Goal: Task Accomplishment & Management: Manage account settings

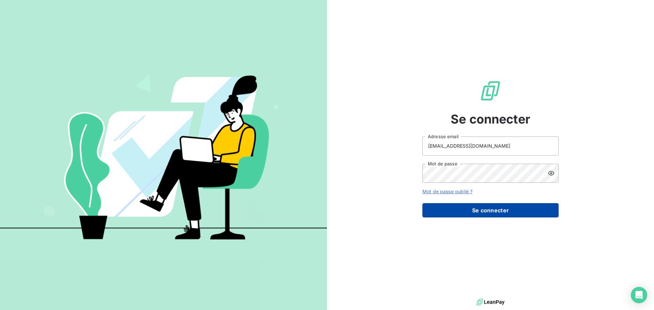
click at [499, 212] on button "Se connecter" at bounding box center [491, 210] width 136 height 14
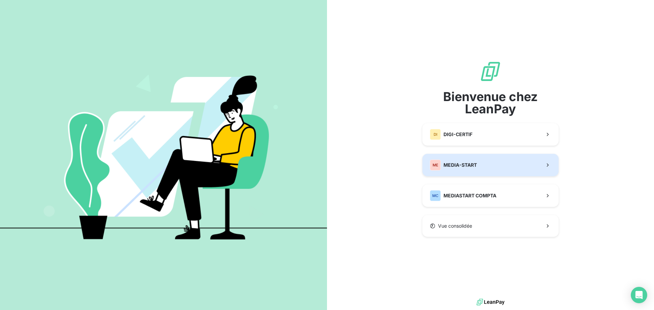
click at [484, 171] on button "ME MEDIA-START" at bounding box center [491, 165] width 136 height 22
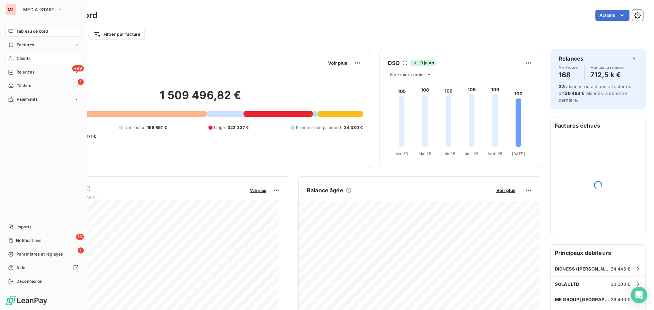
click at [15, 59] on div "Clients" at bounding box center [43, 58] width 76 height 11
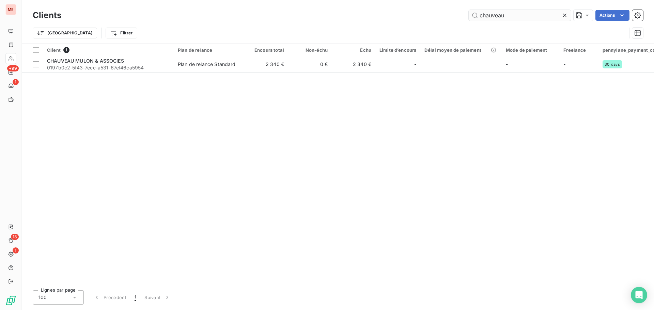
click at [490, 14] on input "chauveau" at bounding box center [520, 15] width 102 height 11
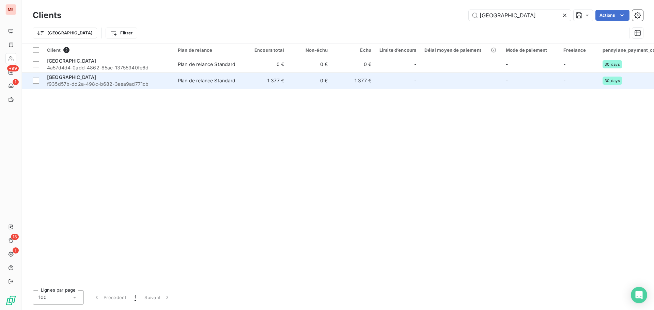
type input "[GEOGRAPHIC_DATA]"
click at [176, 83] on td "Plan de relance Standard" at bounding box center [209, 81] width 71 height 16
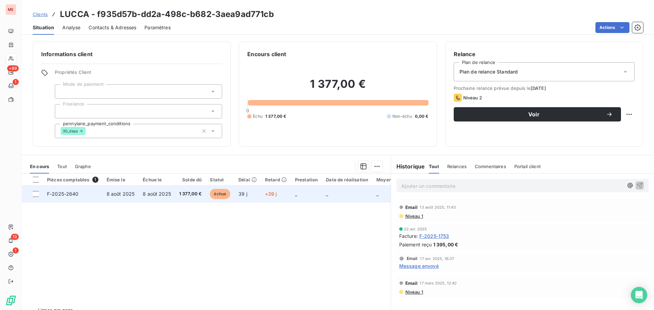
click at [160, 191] on span "8 août 2025" at bounding box center [157, 194] width 28 height 6
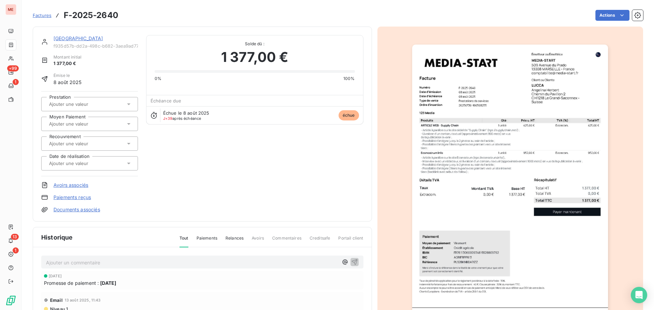
click at [63, 39] on link "[GEOGRAPHIC_DATA]" at bounding box center [78, 38] width 50 height 6
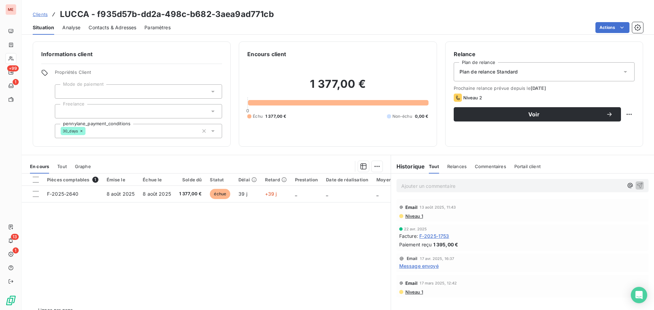
click at [427, 235] on span "F-2025-1753" at bounding box center [434, 236] width 30 height 7
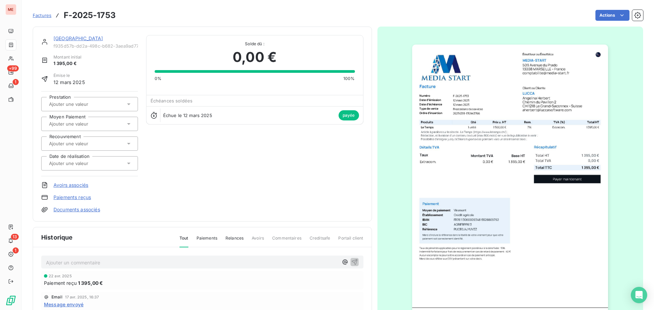
click at [63, 36] on link "[GEOGRAPHIC_DATA]" at bounding box center [78, 38] width 50 height 6
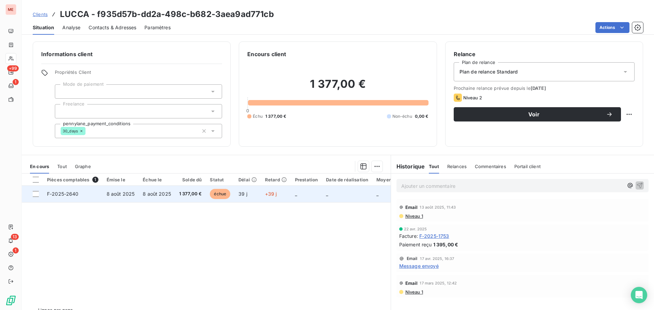
click at [176, 196] on td "1 377,00 €" at bounding box center [190, 194] width 31 height 16
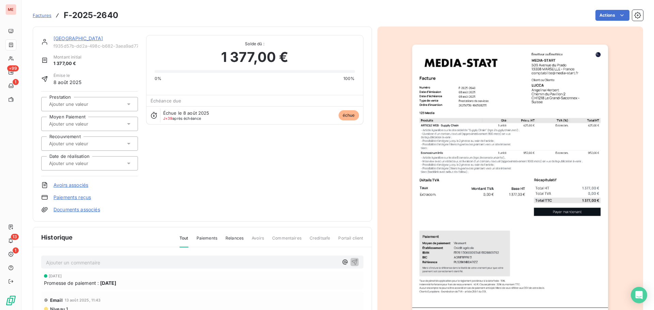
click at [63, 37] on link "[GEOGRAPHIC_DATA]" at bounding box center [78, 38] width 50 height 6
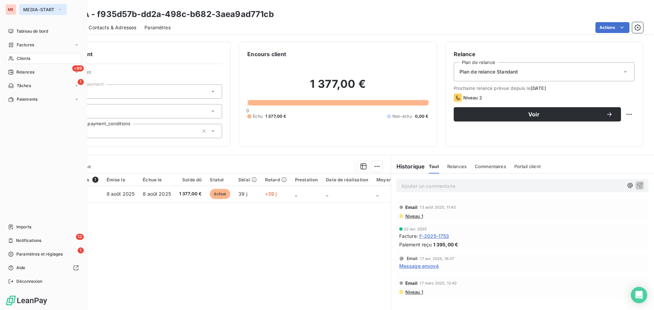
click at [27, 9] on span "MEDIA-START" at bounding box center [38, 9] width 31 height 5
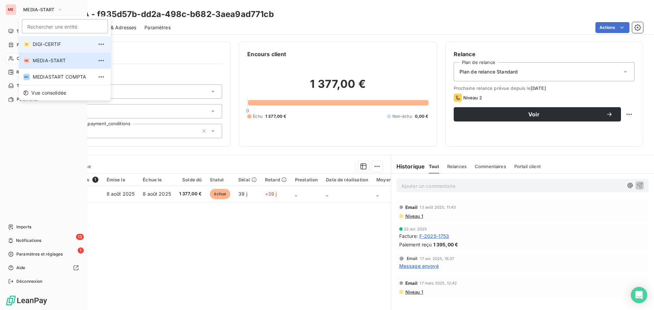
click at [31, 44] on li "DI DIGI-CERTIF" at bounding box center [65, 44] width 92 height 16
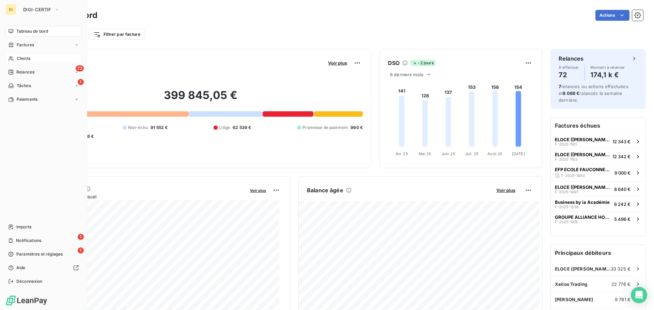
click at [17, 59] on span "Clients" at bounding box center [24, 59] width 14 height 6
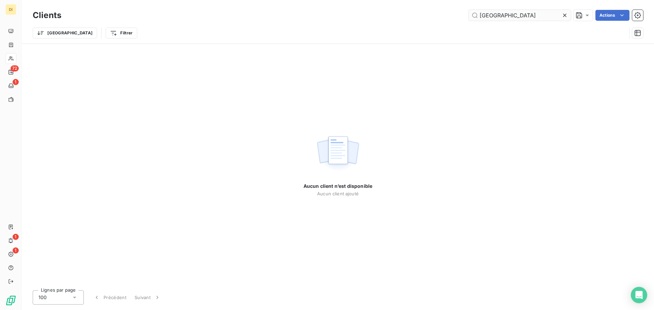
click at [503, 13] on input "[GEOGRAPHIC_DATA]" at bounding box center [520, 15] width 102 height 11
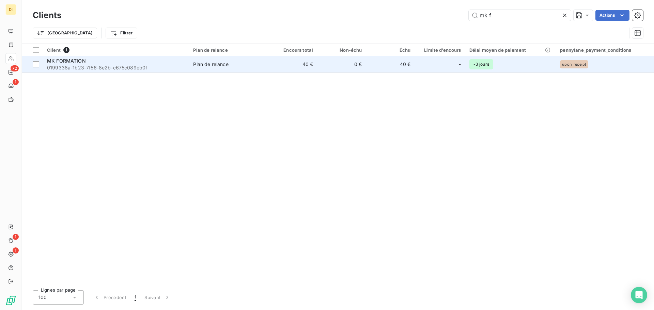
type input "mk f"
click at [163, 66] on span "0199338a-1b23-7f56-8e2b-c675c089eb0f" at bounding box center [116, 67] width 138 height 7
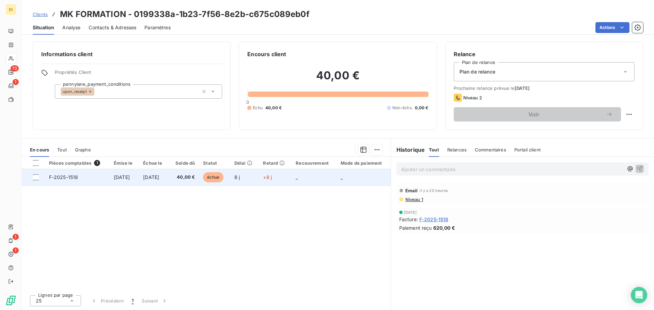
click at [169, 180] on td "[DATE]" at bounding box center [154, 177] width 30 height 16
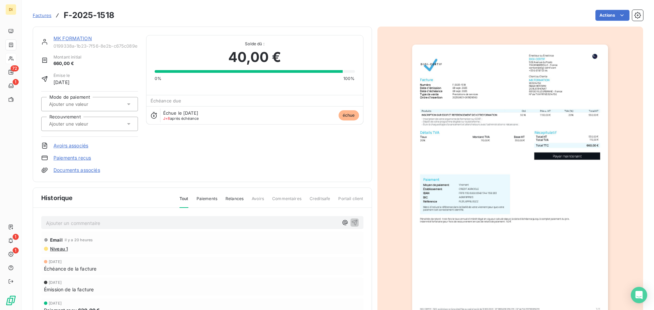
click at [74, 40] on link "MK FORMATION" at bounding box center [72, 38] width 39 height 6
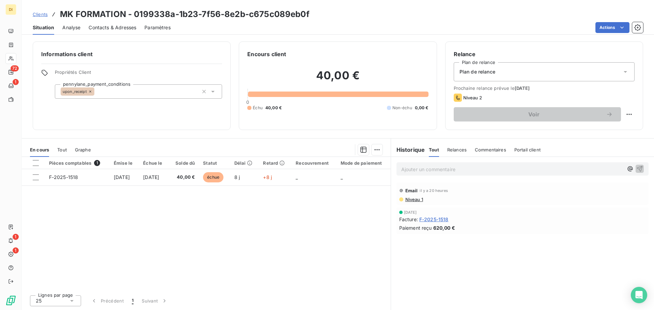
click at [433, 220] on span "F-2025-1518" at bounding box center [433, 219] width 29 height 7
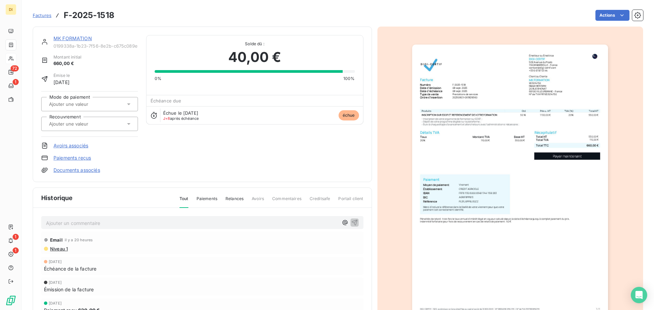
click at [66, 40] on link "MK FORMATION" at bounding box center [72, 38] width 39 height 6
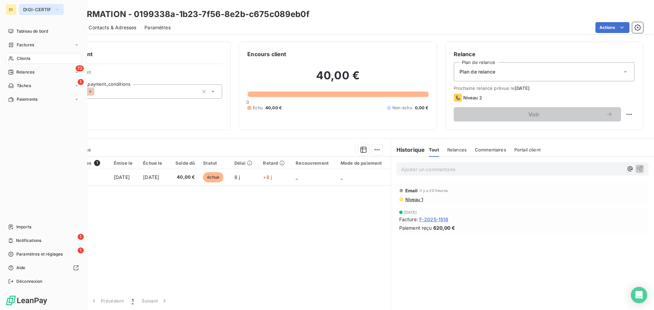
drag, startPoint x: 28, startPoint y: 3, endPoint x: 28, endPoint y: 7, distance: 4.5
click at [28, 7] on div "DI DIGI-CERTIF Tableau de bord Factures Clients 72 Relances 1 Tâches Paiements …" at bounding box center [43, 155] width 87 height 310
click at [28, 7] on span "DIGI-CERTIF" at bounding box center [37, 9] width 28 height 5
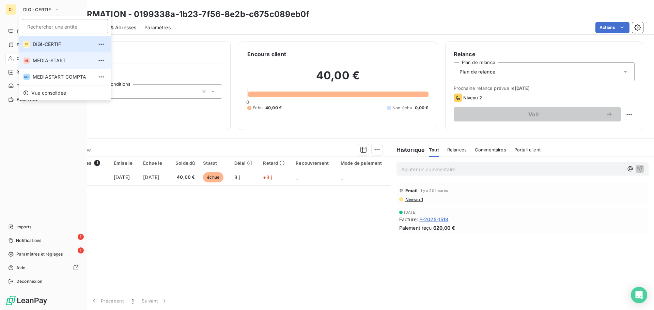
click at [42, 61] on span "MEDIA-START" at bounding box center [63, 60] width 60 height 7
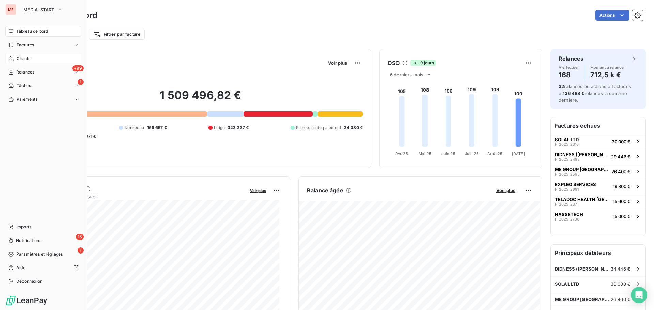
click at [18, 58] on span "Clients" at bounding box center [24, 59] width 14 height 6
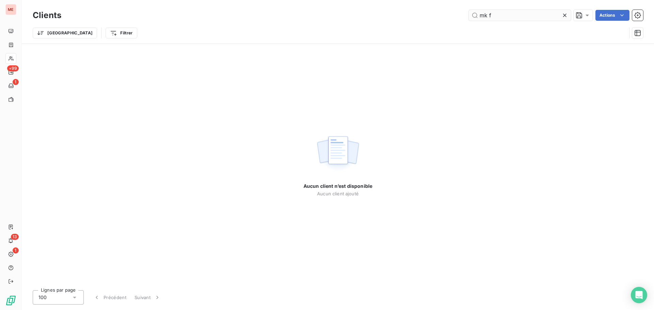
click at [509, 17] on input "mk f" at bounding box center [520, 15] width 102 height 11
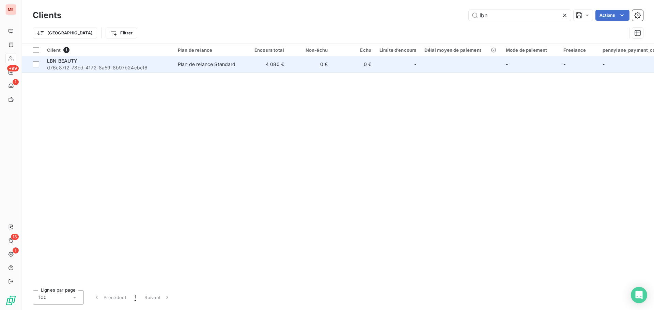
type input "lbn"
click at [216, 62] on div "Plan de relance Standard" at bounding box center [207, 64] width 58 height 7
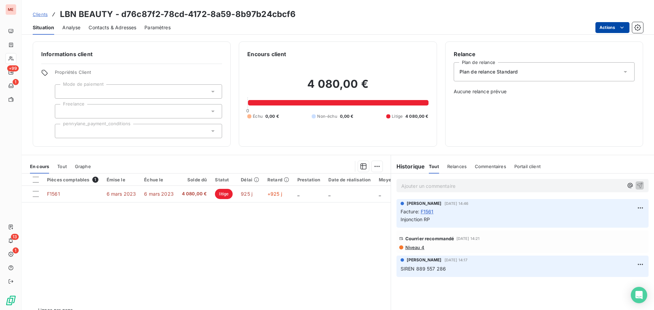
drag, startPoint x: 608, startPoint y: 33, endPoint x: 610, endPoint y: 28, distance: 5.7
click at [610, 28] on div "Situation Analyse Contacts & Adresses Paramètres Actions" at bounding box center [338, 27] width 632 height 14
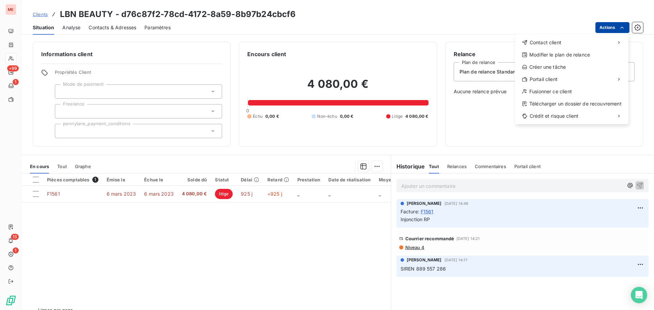
click at [610, 28] on html "ME +99 1 13 1 Clients LBN BEAUTY - d76c87f2-78cd-4172-8a59-8b97b24cbcf6 Situati…" at bounding box center [327, 155] width 654 height 310
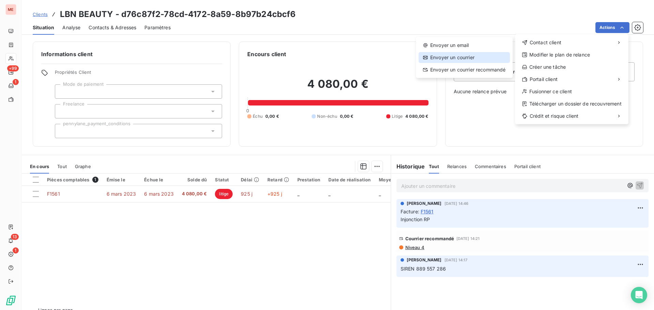
click at [453, 57] on div "Envoyer un courrier" at bounding box center [464, 57] width 91 height 11
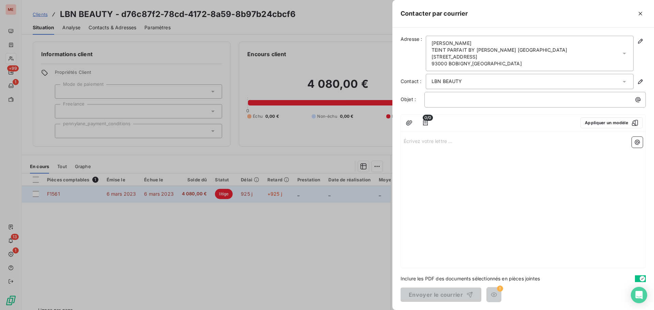
drag, startPoint x: 163, startPoint y: 208, endPoint x: 164, endPoint y: 187, distance: 20.5
click at [164, 187] on div at bounding box center [327, 155] width 654 height 310
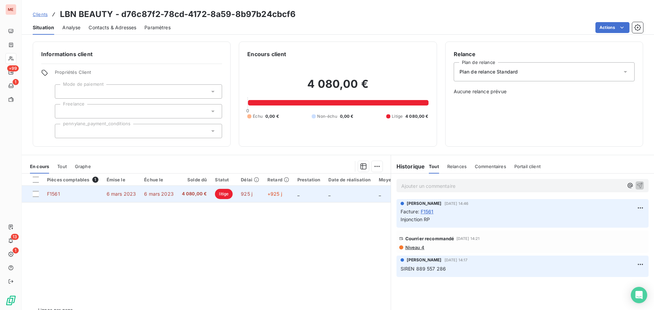
click at [164, 187] on td "6 mars 2023" at bounding box center [159, 194] width 38 height 16
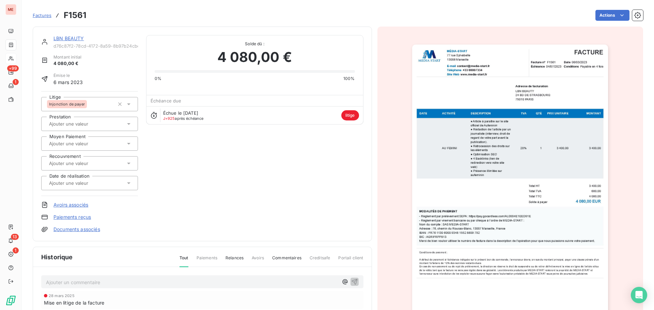
scroll to position [106, 0]
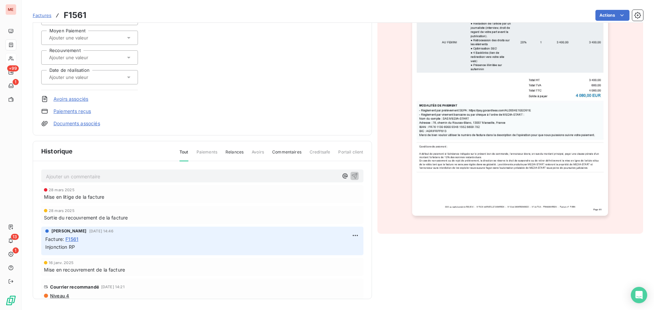
click at [90, 125] on link "Documents associés" at bounding box center [76, 123] width 47 height 7
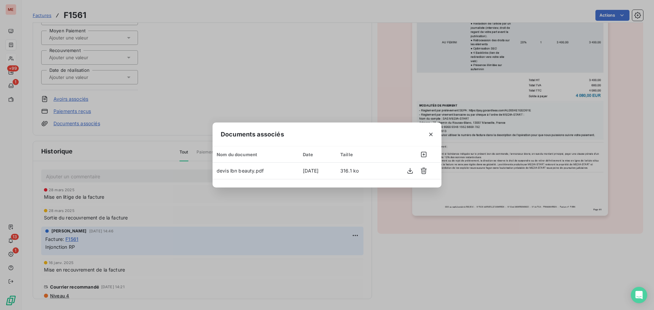
click at [221, 86] on div "Documents associés Nom du document Date Taille devis lbn beauty.pdf [DATE] 316.…" at bounding box center [327, 155] width 654 height 310
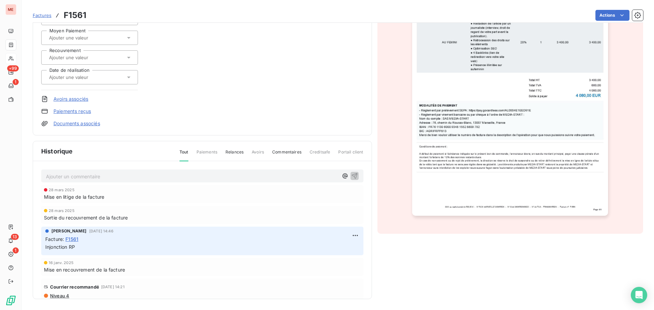
click at [94, 123] on link "Documents associés" at bounding box center [76, 123] width 47 height 7
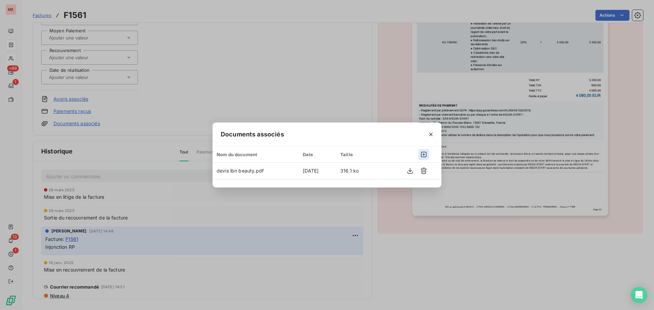
click at [425, 152] on icon "button" at bounding box center [423, 154] width 5 height 5
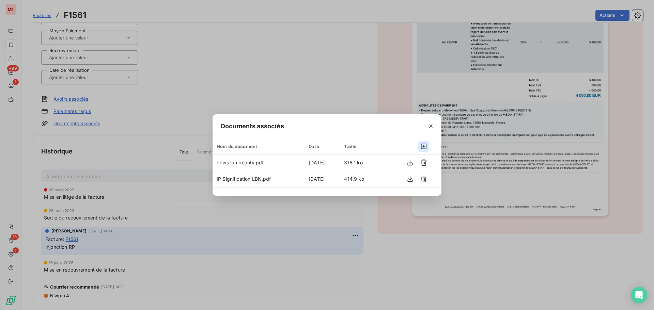
click at [428, 147] on button "button" at bounding box center [423, 146] width 11 height 11
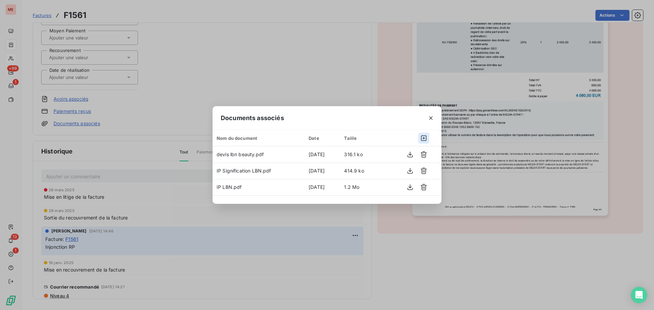
click at [425, 139] on icon "button" at bounding box center [423, 138] width 5 height 5
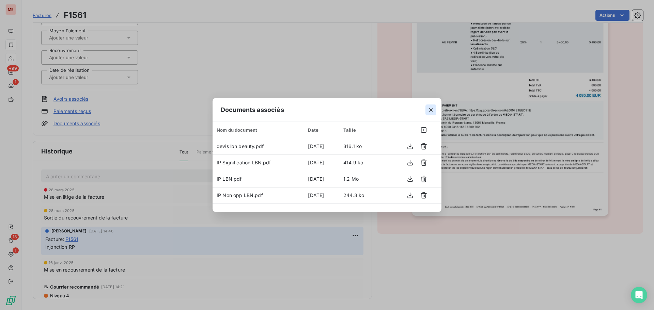
click at [430, 110] on icon "button" at bounding box center [431, 110] width 7 height 7
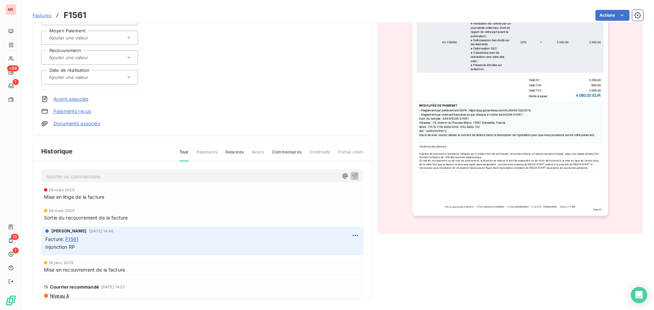
click at [81, 176] on p "Ajouter un commentaire ﻿" at bounding box center [192, 176] width 292 height 9
click at [80, 175] on p "IP obtenue" at bounding box center [192, 176] width 292 height 8
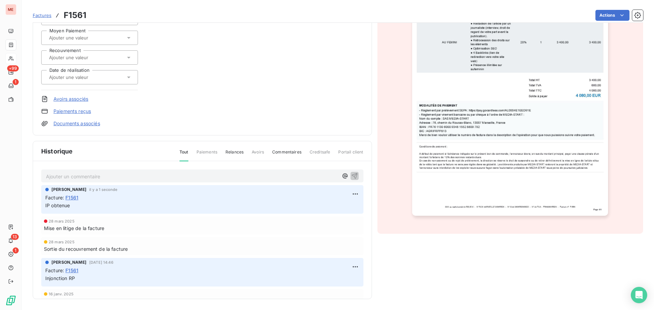
scroll to position [0, 0]
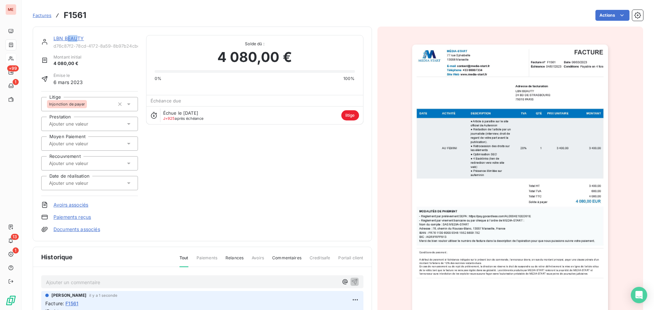
drag, startPoint x: 67, startPoint y: 37, endPoint x: 75, endPoint y: 37, distance: 8.5
click at [75, 37] on link "LBN BEAUTY" at bounding box center [68, 38] width 31 height 6
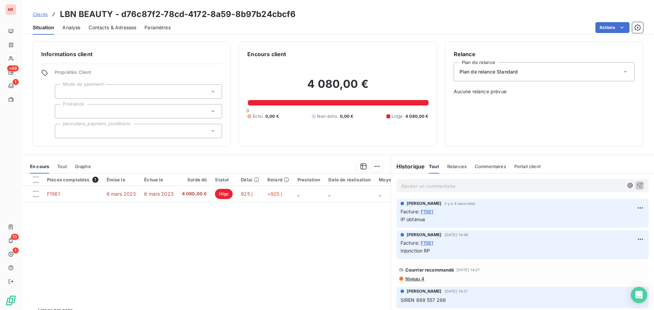
click at [75, 37] on div "Informations client Propriétés Client Mode de paiement Freelance pennylane_paym…" at bounding box center [338, 173] width 632 height 273
click at [619, 36] on div "Clients LBN BEAUTY - d76c87f2-78cd-4172-8a59-8b97b24cbcf6 Situation Analyse Con…" at bounding box center [338, 155] width 632 height 310
click at [627, 15] on div "Clients LBN BEAUTY - d76c87f2-78cd-4172-8a59-8b97b24cbcf6" at bounding box center [338, 14] width 632 height 12
click at [617, 33] on div "Situation Analyse Contacts & Adresses Paramètres Actions" at bounding box center [338, 27] width 632 height 14
click at [618, 31] on html "ME +99 1 13 1 Clients LBN BEAUTY - d76c87f2-78cd-4172-8a59-8b97b24cbcf6 Situati…" at bounding box center [327, 155] width 654 height 310
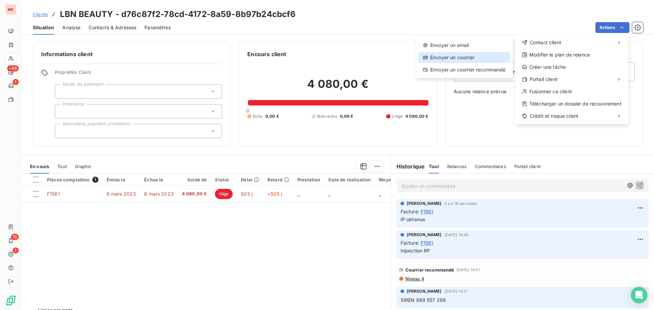
click at [483, 58] on div "Envoyer un courrier" at bounding box center [464, 57] width 91 height 11
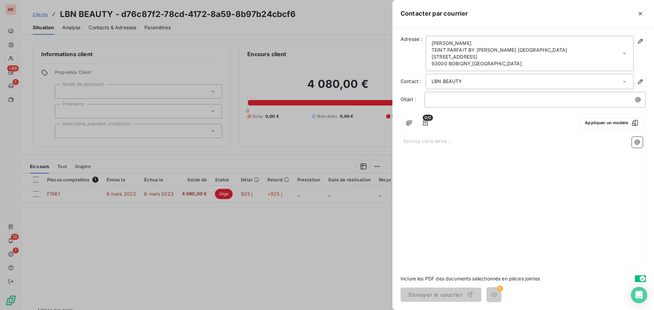
click at [464, 146] on div "Écrivez votre lettre ... ﻿" at bounding box center [523, 201] width 245 height 134
click at [465, 100] on p "﻿" at bounding box center [536, 100] width 213 height 8
click at [459, 160] on div "Écrivez votre lettre ... ﻿" at bounding box center [523, 201] width 245 height 134
click at [436, 146] on div "Écrivez votre lettre ... ﻿" at bounding box center [523, 201] width 245 height 134
click at [430, 141] on p "Écrivez votre lettre ... ﻿" at bounding box center [523, 141] width 239 height 8
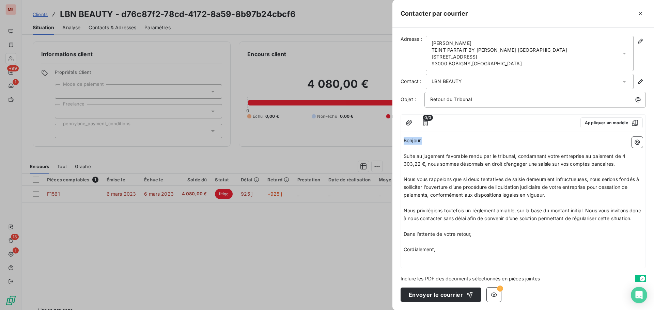
drag, startPoint x: 430, startPoint y: 141, endPoint x: 372, endPoint y: 136, distance: 58.2
click at [372, 310] on div "Contacter par courrier Adresse : [PERSON_NAME] [PERSON_NAME] PARFAIT BY [PERSON…" at bounding box center [327, 310] width 654 height 0
click at [455, 254] on p "Cordialement," at bounding box center [523, 250] width 239 height 8
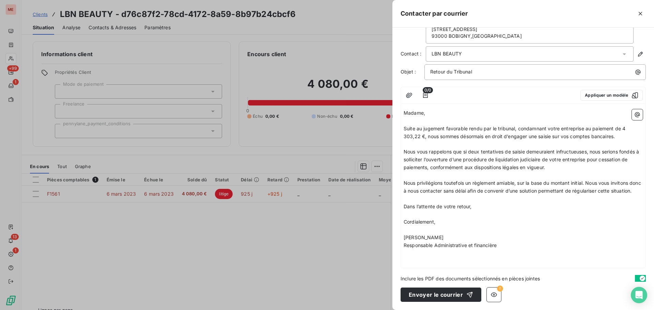
scroll to position [35, 0]
click at [484, 262] on p "MEDIA START" at bounding box center [523, 262] width 239 height 8
click at [476, 258] on p "MEDIA START" at bounding box center [523, 262] width 239 height 8
click at [473, 252] on p "﻿" at bounding box center [523, 254] width 239 height 8
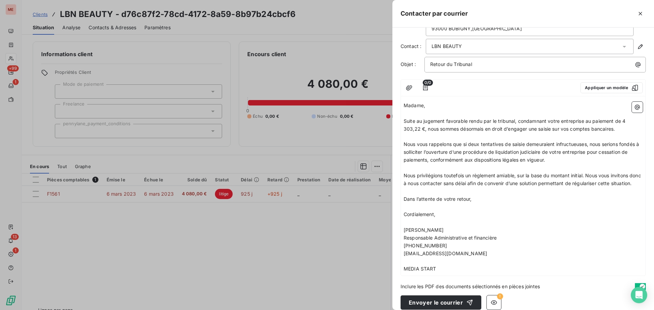
click at [435, 272] on span "MEDIA START" at bounding box center [420, 269] width 33 height 6
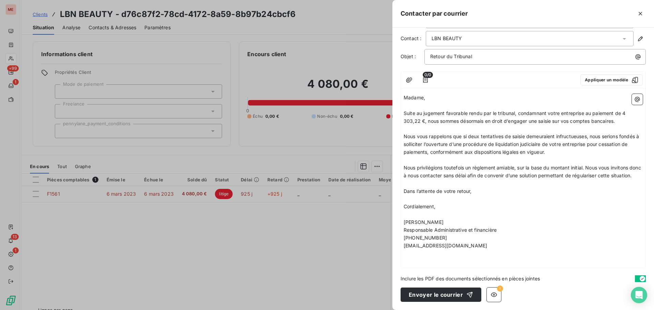
click at [491, 265] on p "﻿" at bounding box center [523, 262] width 239 height 8
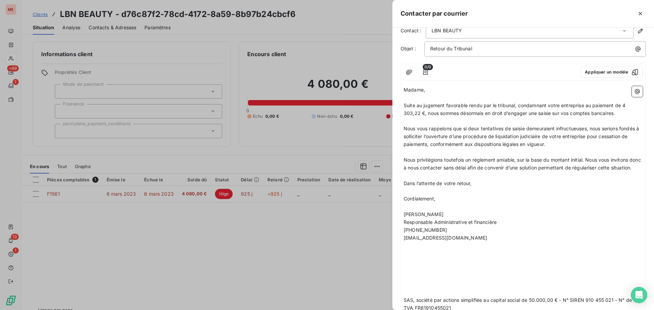
scroll to position [113, 0]
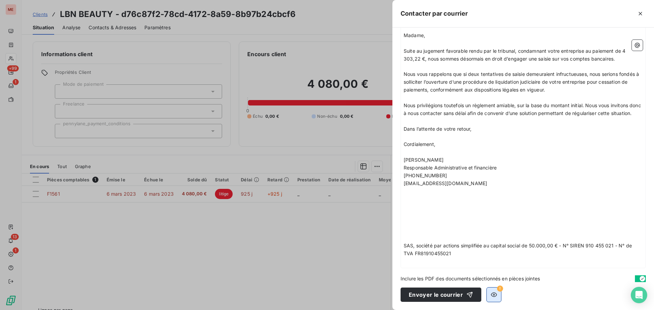
click at [492, 294] on icon "button" at bounding box center [494, 295] width 7 height 7
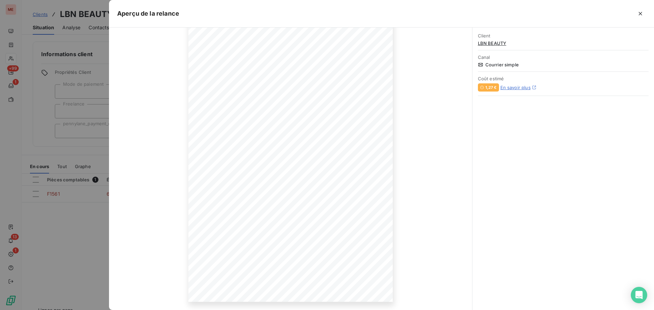
scroll to position [0, 0]
click at [642, 10] on button "button" at bounding box center [640, 13] width 11 height 11
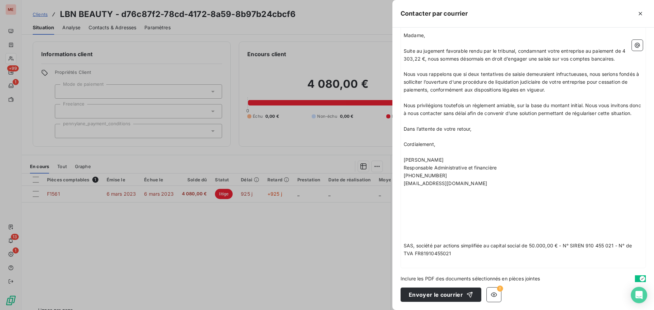
click at [465, 222] on p "﻿" at bounding box center [523, 223] width 239 height 8
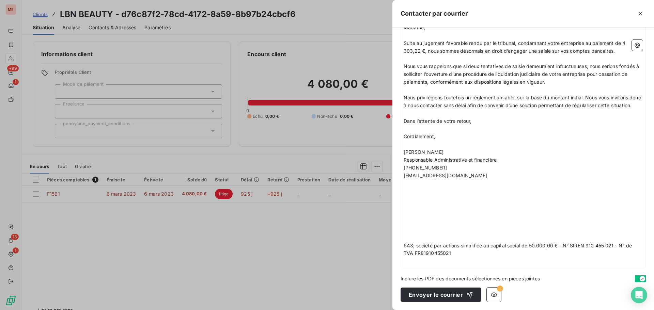
scroll to position [112, 0]
click at [452, 300] on button "Envoyer le courrier" at bounding box center [441, 296] width 81 height 14
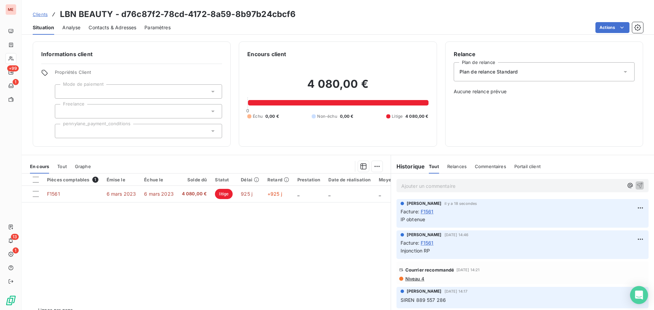
click at [635, 297] on icon "Open Intercom Messenger" at bounding box center [639, 295] width 9 height 9
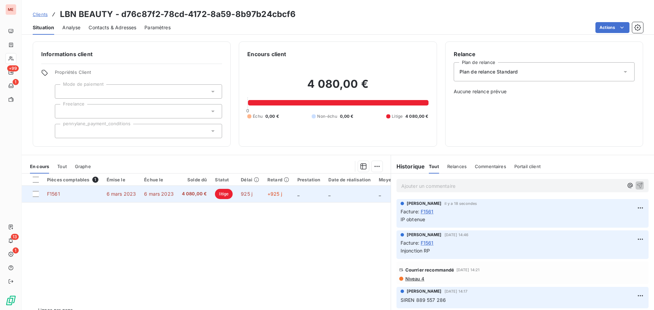
click at [190, 191] on span "4 080,00 €" at bounding box center [194, 194] width 25 height 7
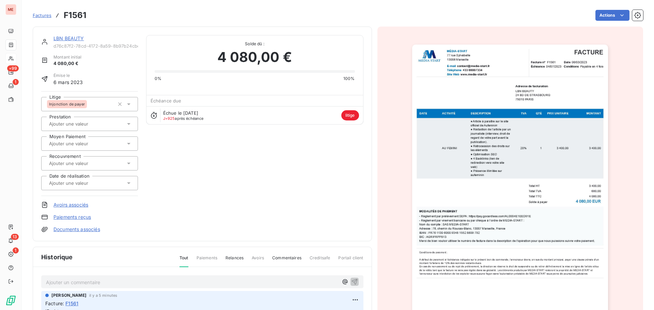
click at [68, 40] on link "LBN BEAUTY" at bounding box center [68, 38] width 31 height 6
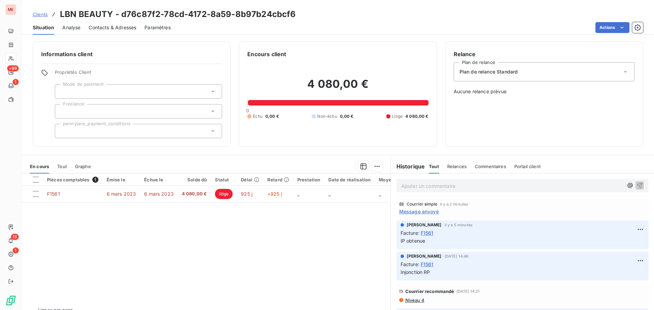
click at [404, 209] on span "Message envoyé" at bounding box center [419, 211] width 40 height 7
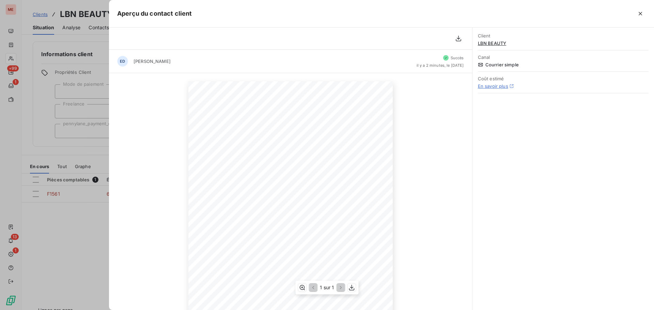
scroll to position [68, 0]
click at [71, 247] on div at bounding box center [327, 155] width 654 height 310
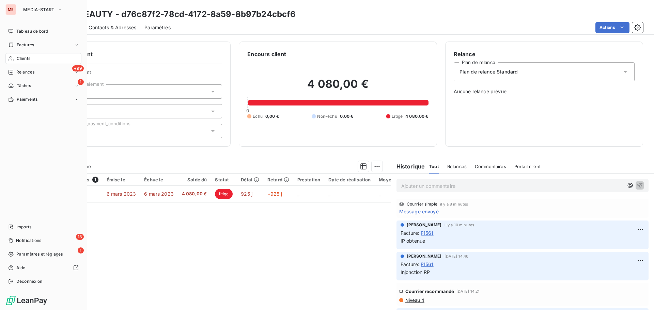
click at [14, 59] on icon at bounding box center [11, 58] width 6 height 5
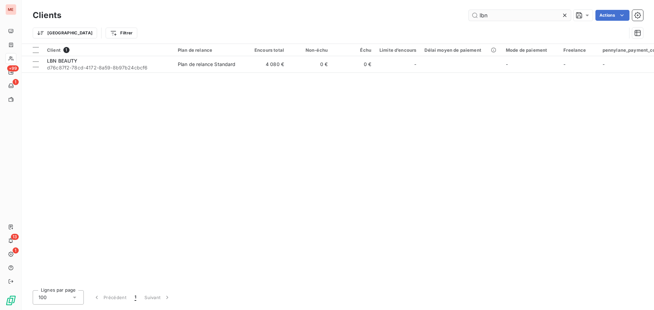
click at [486, 10] on input "lbn" at bounding box center [520, 15] width 102 height 11
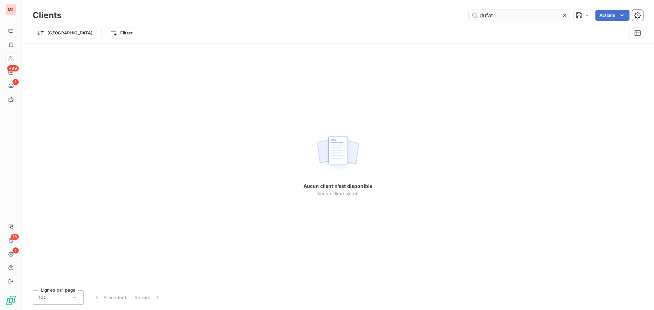
click at [500, 18] on input "dufat" at bounding box center [520, 15] width 102 height 11
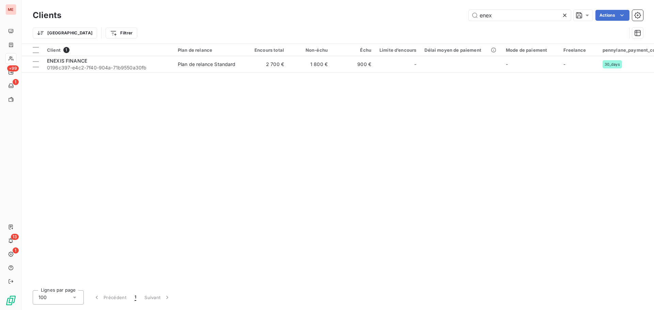
type input "enex"
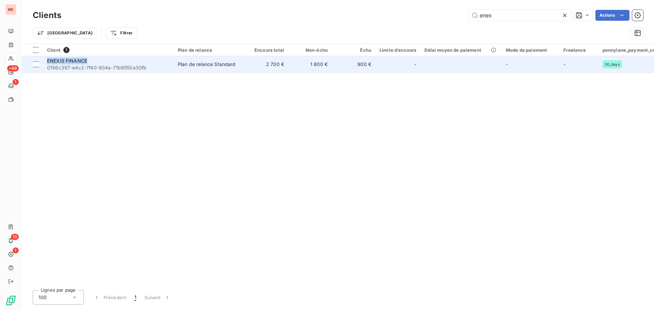
drag, startPoint x: 127, startPoint y: 73, endPoint x: 135, endPoint y: 61, distance: 14.5
click at [135, 61] on div "Client 1 Plan de relance Encours total Non-échu Échu Limite d’encours Délai moy…" at bounding box center [338, 164] width 632 height 241
click at [135, 61] on div "ENEXIS FINANCE" at bounding box center [108, 61] width 123 height 7
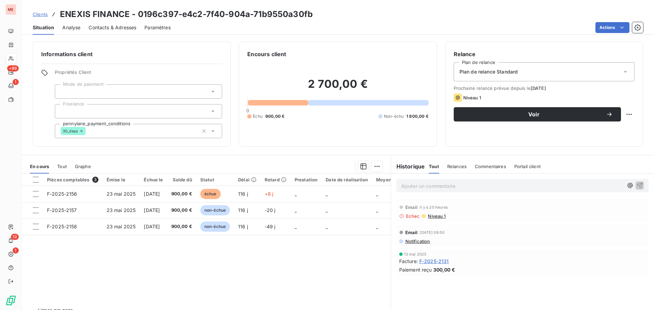
click at [109, 27] on span "Contacts & Adresses" at bounding box center [113, 27] width 48 height 7
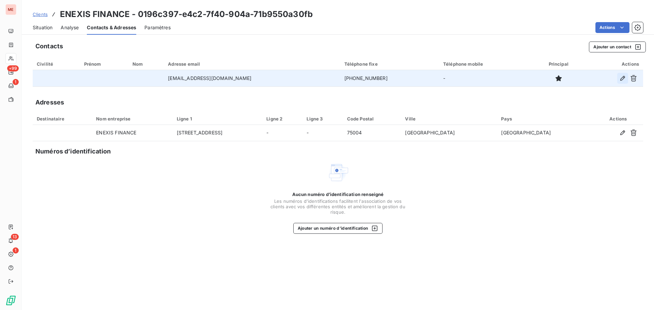
click at [622, 80] on icon "button" at bounding box center [622, 78] width 5 height 5
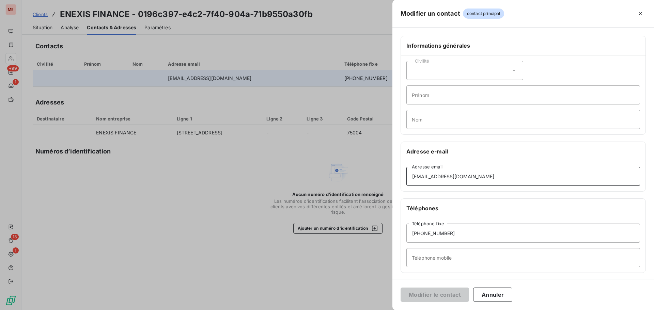
click at [468, 180] on input "[EMAIL_ADDRESS][DOMAIN_NAME]" at bounding box center [524, 176] width 234 height 19
click at [491, 295] on button "Annuler" at bounding box center [492, 295] width 39 height 14
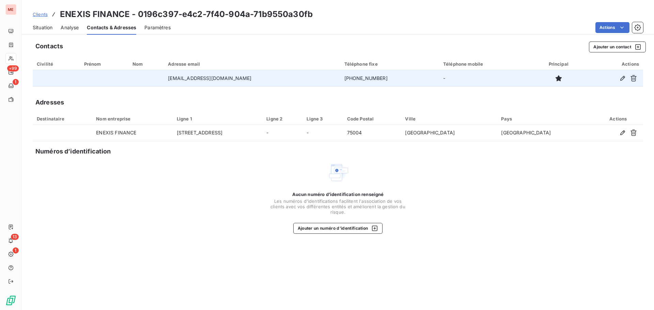
click at [47, 26] on span "Situation" at bounding box center [43, 27] width 20 height 7
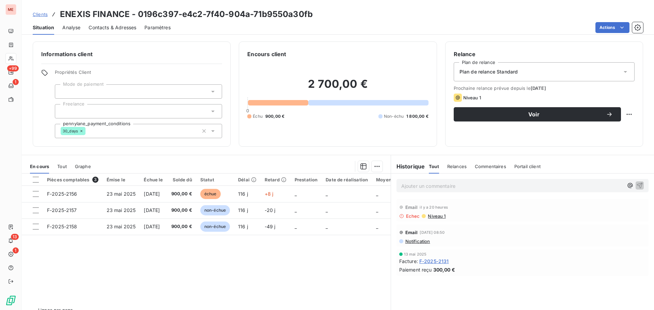
click at [96, 29] on span "Contacts & Adresses" at bounding box center [113, 27] width 48 height 7
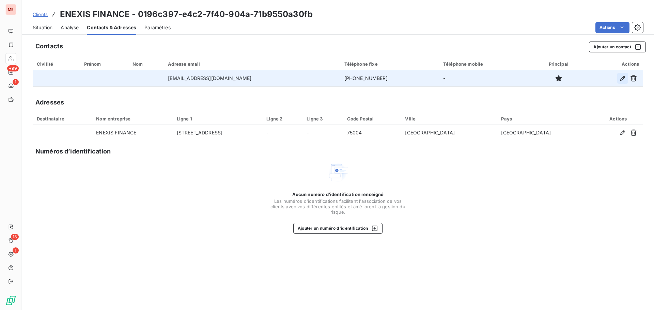
click at [623, 78] on icon "button" at bounding box center [622, 78] width 7 height 7
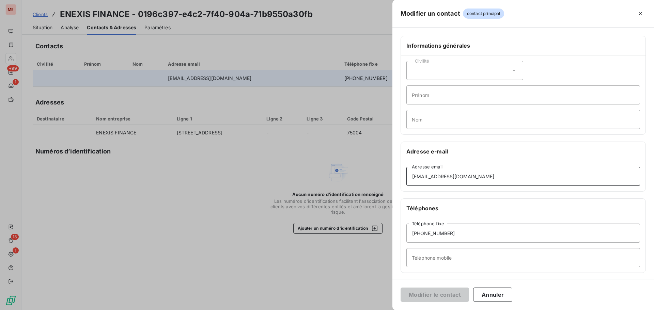
click at [448, 175] on input "[EMAIL_ADDRESS][DOMAIN_NAME]" at bounding box center [524, 176] width 234 height 19
paste input "[EMAIL_ADDRESS][DOMAIN_NAME]"
type input "[EMAIL_ADDRESS][DOMAIN_NAME]"
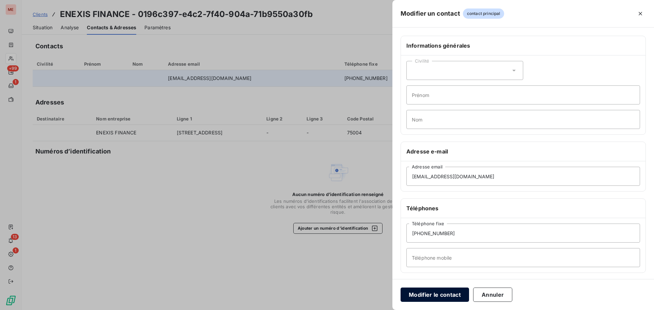
click at [436, 292] on button "Modifier le contact" at bounding box center [435, 295] width 68 height 14
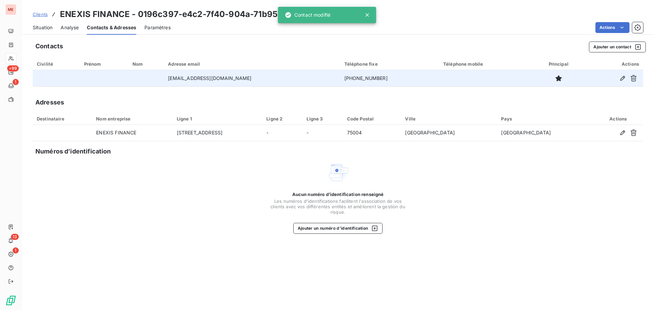
click at [47, 30] on span "Situation" at bounding box center [43, 27] width 20 height 7
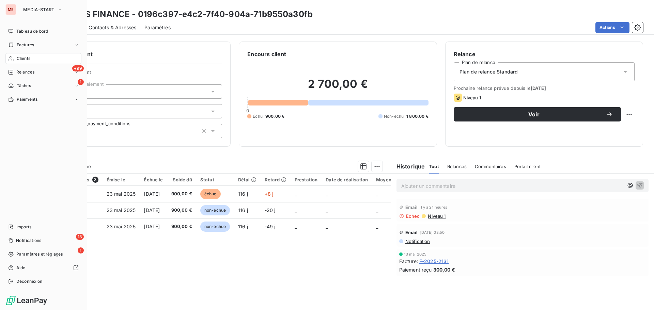
click at [16, 55] on div "Clients" at bounding box center [43, 58] width 76 height 11
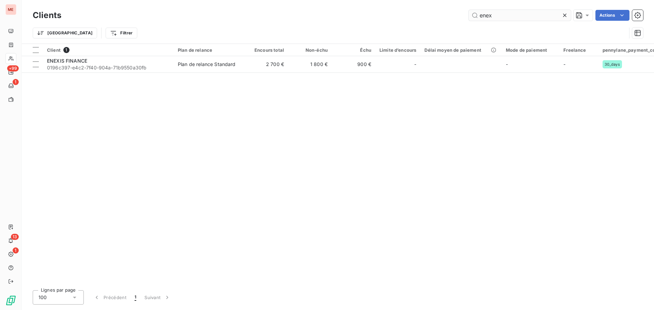
click at [501, 16] on input "enex" at bounding box center [520, 15] width 102 height 11
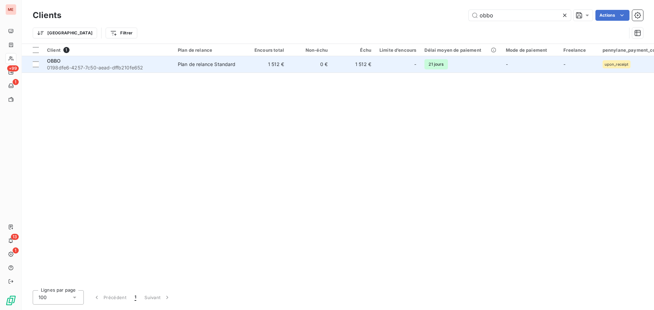
type input "obbo"
click at [182, 68] on td "Plan de relance Standard" at bounding box center [209, 64] width 71 height 16
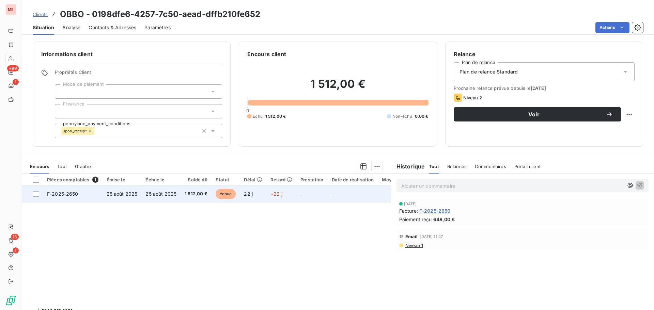
click at [197, 196] on span "1 512,00 €" at bounding box center [196, 194] width 23 height 7
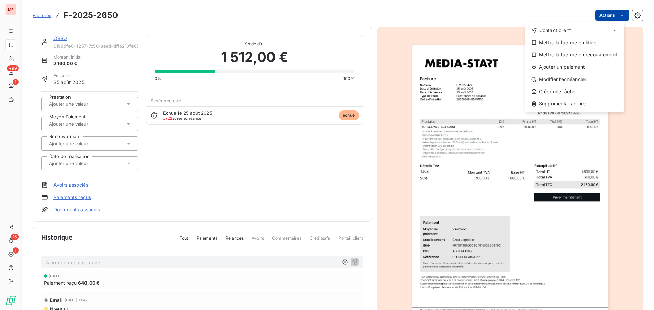
click at [612, 19] on html "ME +99 1 13 1 Factures F-2025-2650 Actions Contact client Mettre la facture en …" at bounding box center [327, 155] width 654 height 310
click at [570, 81] on div "Modifier l’échéancier" at bounding box center [574, 79] width 94 height 11
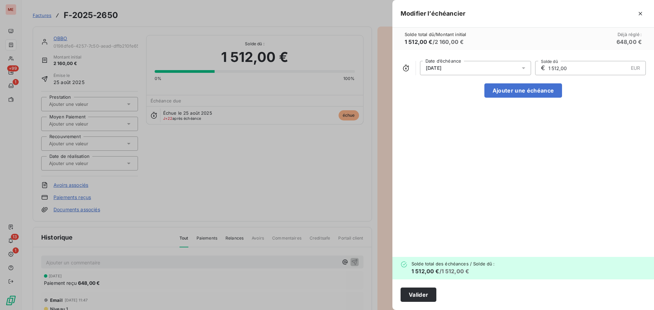
click at [518, 70] on div "[DATE]" at bounding box center [475, 68] width 111 height 14
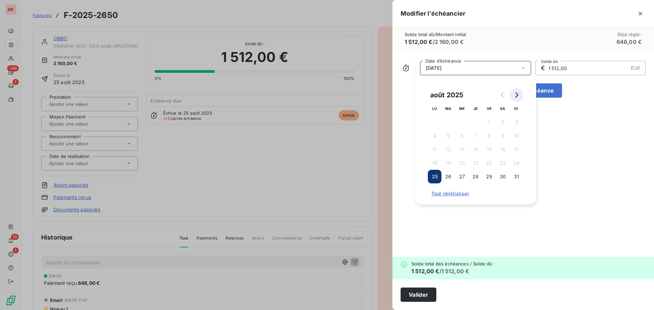
click at [519, 94] on icon "Go to next month" at bounding box center [516, 94] width 5 height 5
click at [477, 164] on button "25" at bounding box center [476, 163] width 14 height 14
click at [471, 212] on div "[DATE] Date d’échéance € 1 512,00 EUR Solde dû Ajouter une échéance" at bounding box center [524, 153] width 262 height 207
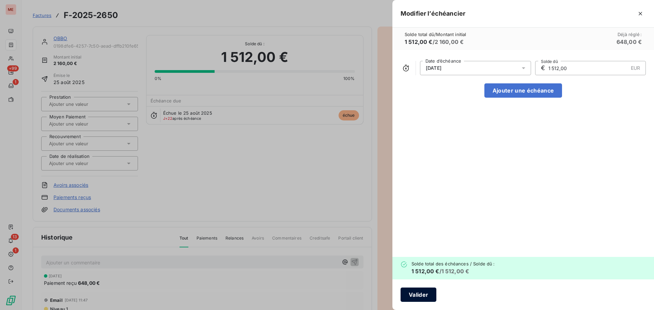
click at [418, 289] on button "Valider" at bounding box center [419, 295] width 36 height 14
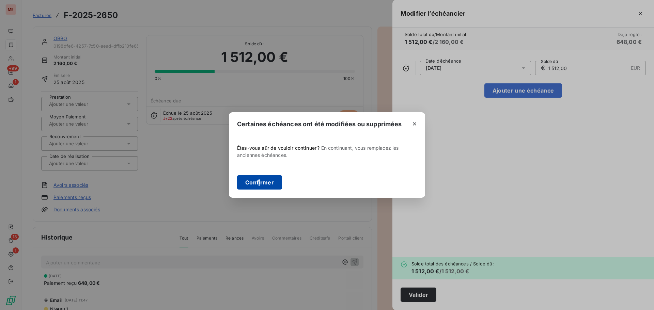
drag, startPoint x: 259, startPoint y: 190, endPoint x: 261, endPoint y: 185, distance: 5.5
click at [261, 185] on div "Confirmer" at bounding box center [327, 182] width 196 height 31
click at [261, 185] on button "Confirmer" at bounding box center [259, 182] width 45 height 14
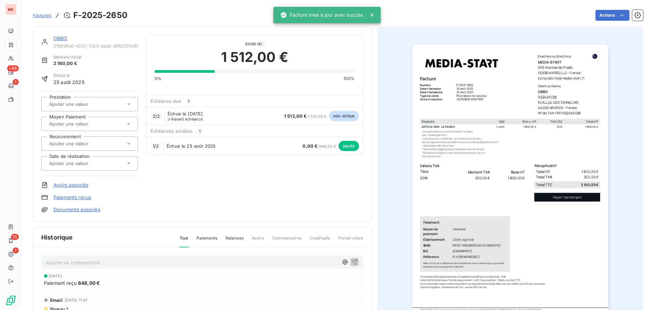
click at [58, 39] on link "OBBO" at bounding box center [60, 38] width 14 height 6
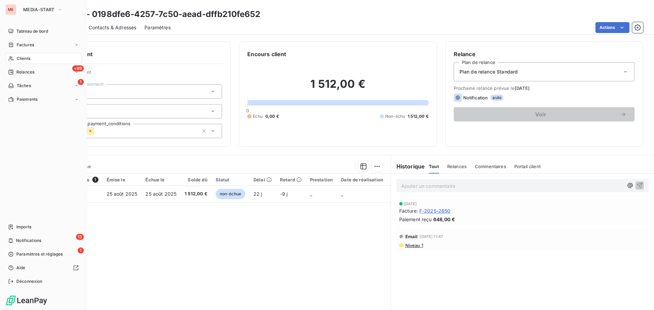
click at [21, 61] on span "Clients" at bounding box center [24, 59] width 14 height 6
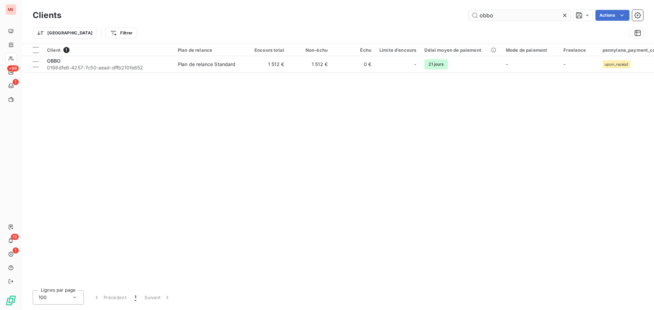
click at [496, 15] on input "obbo" at bounding box center [520, 15] width 102 height 11
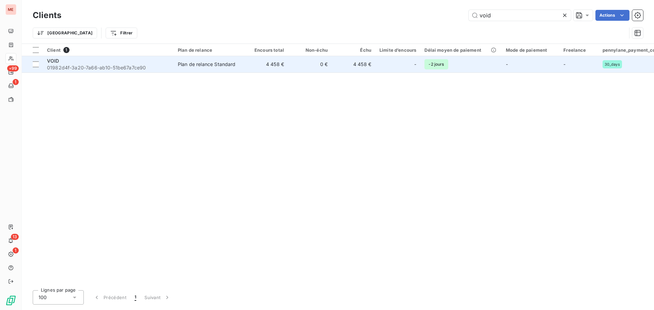
type input "void"
click at [297, 63] on td "0 €" at bounding box center [310, 64] width 44 height 16
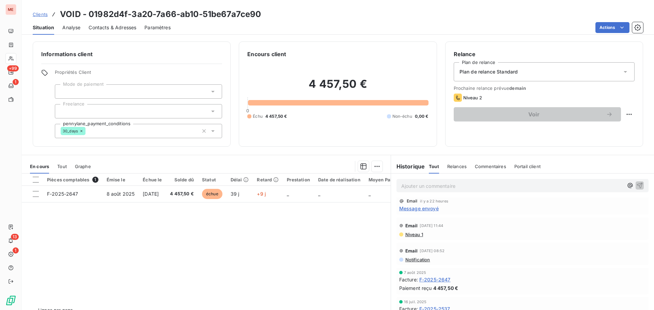
scroll to position [3, 0]
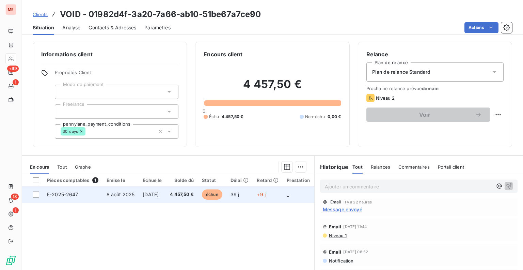
click at [105, 195] on td "8 août 2025" at bounding box center [121, 194] width 36 height 16
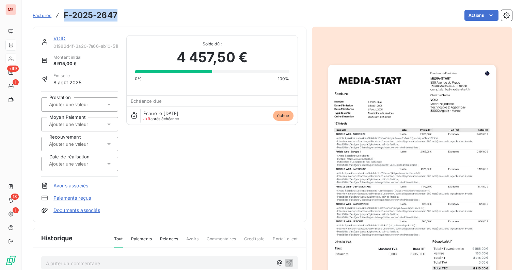
drag, startPoint x: 121, startPoint y: 15, endPoint x: 63, endPoint y: 19, distance: 58.4
click at [63, 19] on div "Factures F-2025-2647 Actions" at bounding box center [273, 15] width 480 height 14
copy h3 "F-2025-2647"
click at [56, 39] on link "VOID" at bounding box center [59, 38] width 12 height 6
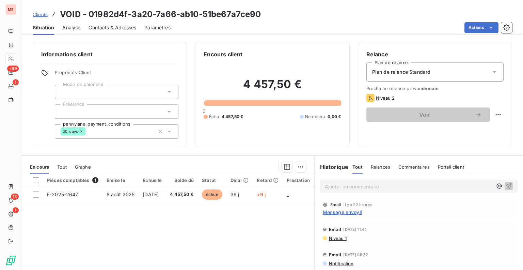
click at [98, 28] on span "Contacts & Adresses" at bounding box center [113, 27] width 48 height 7
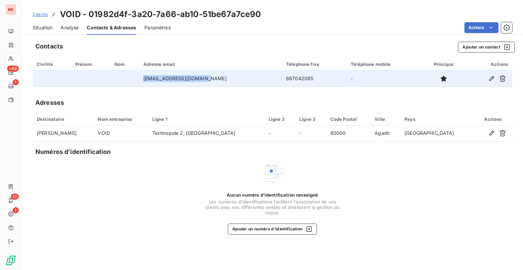
drag, startPoint x: 214, startPoint y: 80, endPoint x: 148, endPoint y: 83, distance: 66.8
click at [148, 83] on tr "[EMAIL_ADDRESS][DOMAIN_NAME] 667042085 -" at bounding box center [273, 78] width 480 height 16
copy tr "[EMAIL_ADDRESS][DOMAIN_NAME]"
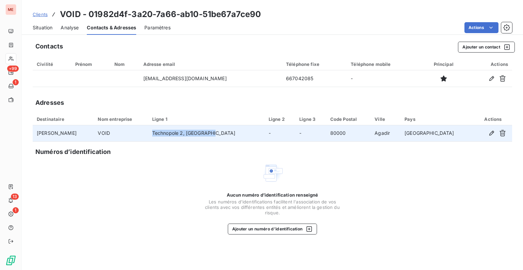
drag, startPoint x: 232, startPoint y: 133, endPoint x: 167, endPoint y: 129, distance: 65.2
click at [167, 129] on tr "[PERSON_NAME] VOID Technopole 2, [GEOGRAPHIC_DATA] - - 80000 Agadir [GEOGRAPHIC…" at bounding box center [273, 133] width 480 height 16
copy tr "Technopole 2, [GEOGRAPHIC_DATA]"
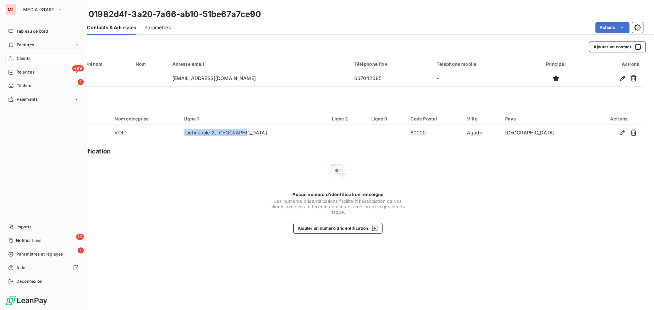
click at [20, 57] on span "Clients" at bounding box center [24, 59] width 14 height 6
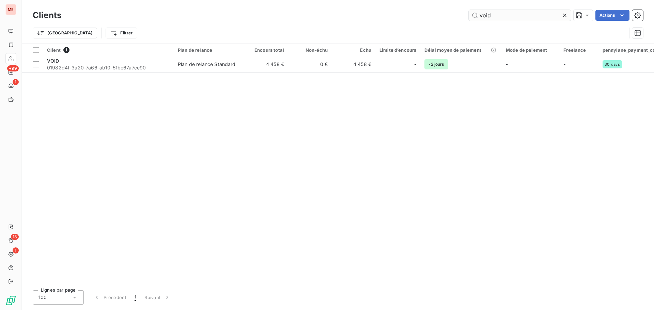
click at [487, 18] on input "void" at bounding box center [520, 15] width 102 height 11
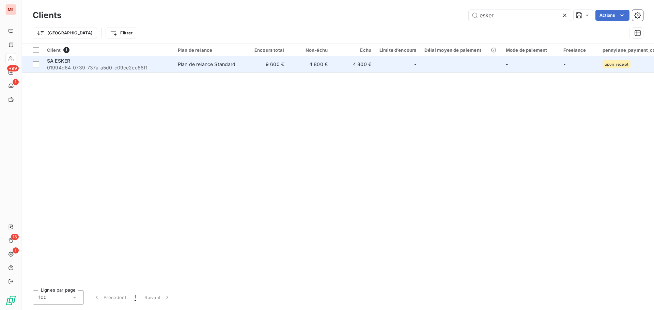
type input "esker"
click at [206, 63] on div "Plan de relance Standard" at bounding box center [207, 64] width 58 height 7
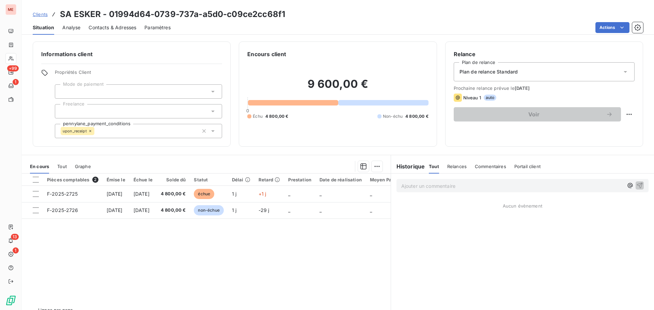
click at [95, 27] on span "Contacts & Adresses" at bounding box center [113, 27] width 48 height 7
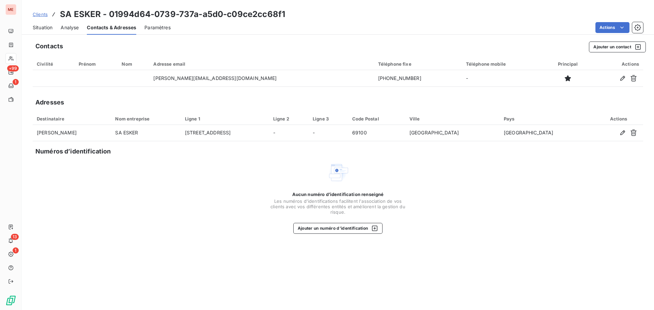
click at [44, 30] on span "Situation" at bounding box center [43, 27] width 20 height 7
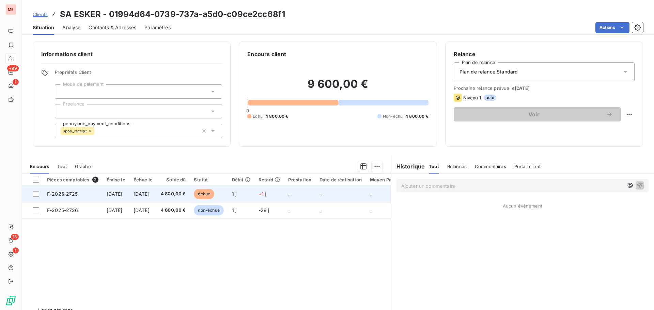
click at [190, 201] on td "4 800,00 €" at bounding box center [173, 194] width 33 height 16
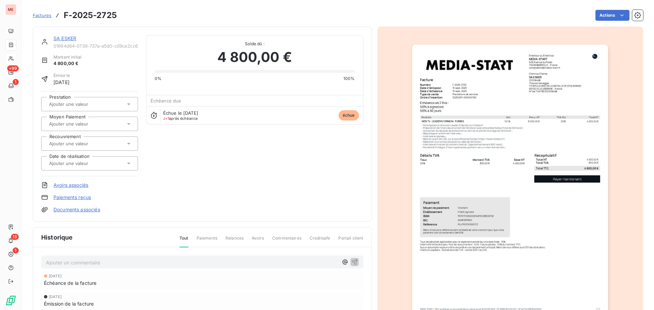
click at [58, 37] on link "SA ESKER" at bounding box center [64, 38] width 23 height 6
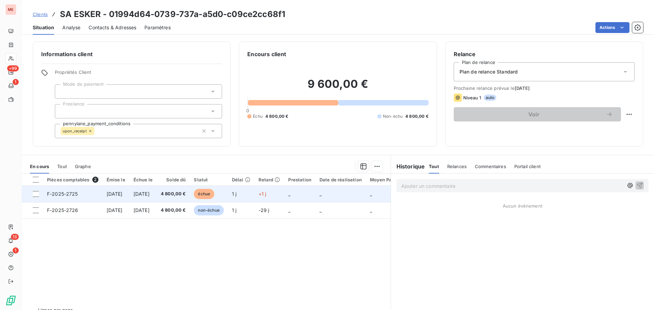
click at [129, 200] on td "[DATE]" at bounding box center [116, 194] width 27 height 16
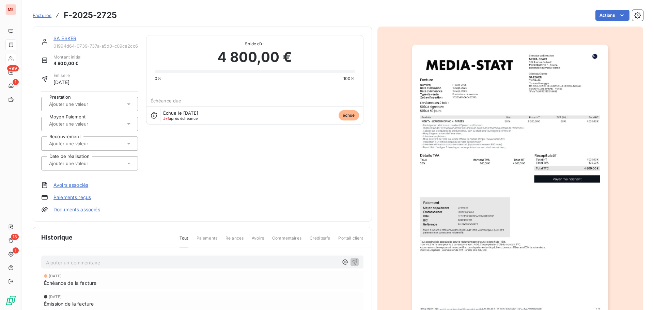
click at [66, 38] on link "SA ESKER" at bounding box center [64, 38] width 23 height 6
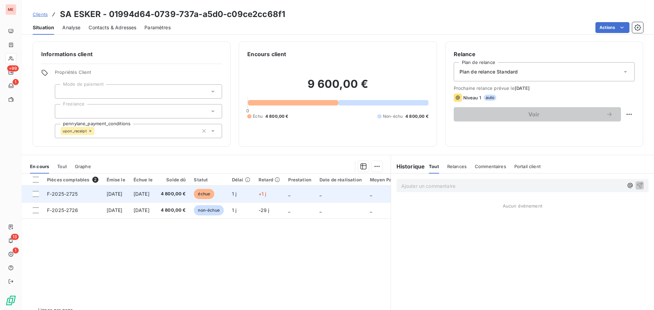
click at [129, 198] on td "[DATE]" at bounding box center [116, 194] width 27 height 16
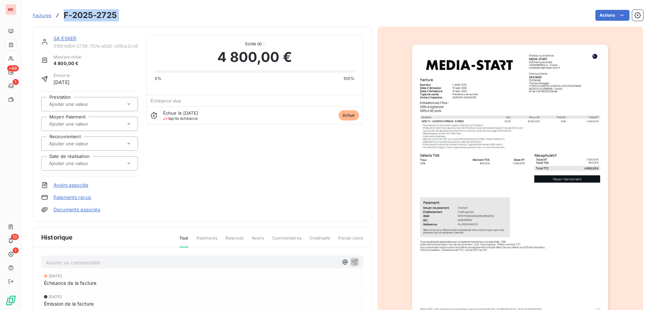
drag, startPoint x: 122, startPoint y: 14, endPoint x: 65, endPoint y: 16, distance: 57.3
click at [65, 16] on div "Factures F-2025-2725 Actions" at bounding box center [338, 15] width 611 height 14
copy section "F-2025-2725 Actions"
click at [431, 96] on img "button" at bounding box center [510, 183] width 196 height 277
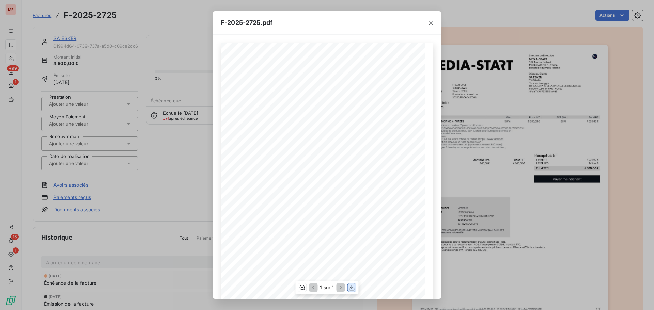
click at [350, 286] on icon "button" at bounding box center [352, 288] width 7 height 7
click at [433, 22] on icon "button" at bounding box center [431, 22] width 7 height 7
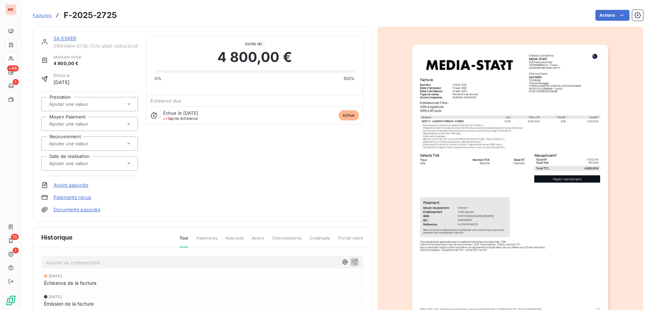
click at [68, 36] on link "SA ESKER" at bounding box center [64, 38] width 23 height 6
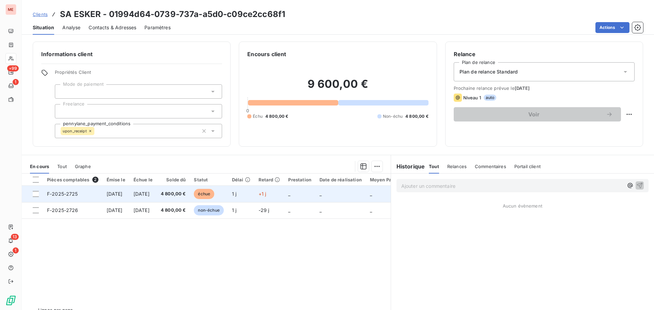
click at [109, 196] on span "[DATE]" at bounding box center [115, 194] width 16 height 6
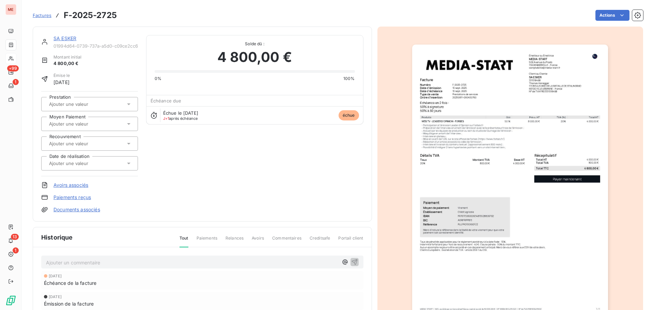
click at [67, 36] on link "SA ESKER" at bounding box center [64, 38] width 23 height 6
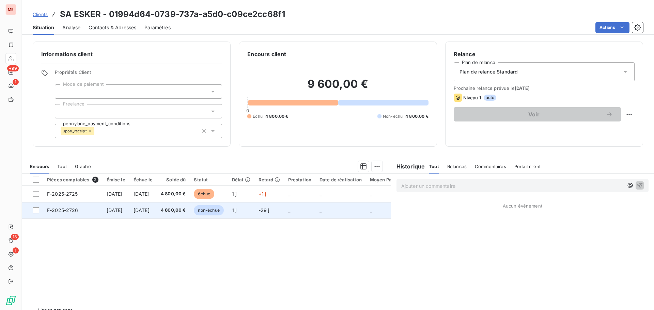
click at [182, 211] on td "4 800,00 €" at bounding box center [173, 210] width 33 height 16
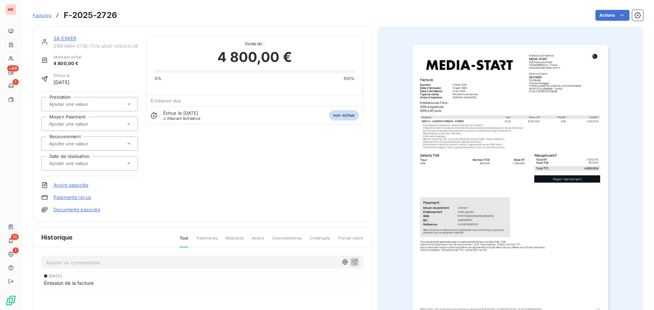
click at [473, 149] on img "button" at bounding box center [510, 183] width 196 height 277
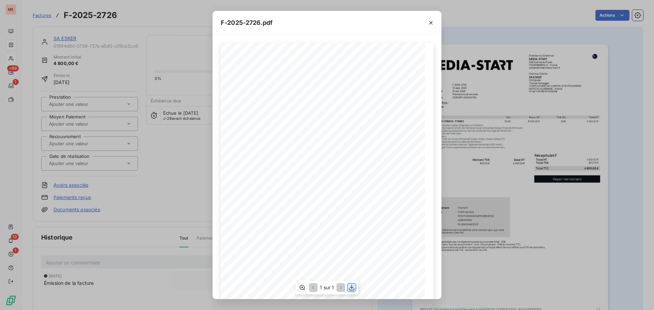
click at [352, 286] on icon "button" at bounding box center [351, 288] width 5 height 6
click at [167, 150] on div "F-2025-2726.pdf 4 000,00 € 800,00 € 4 800,00 € 01994d67- c350- 7873- a2cb- d65c…" at bounding box center [327, 155] width 654 height 310
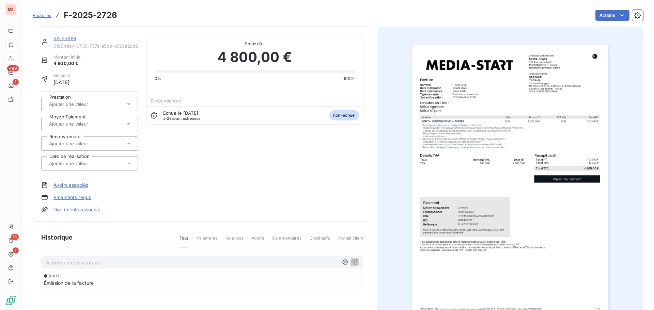
click at [63, 41] on link "SA ESKER" at bounding box center [64, 38] width 23 height 6
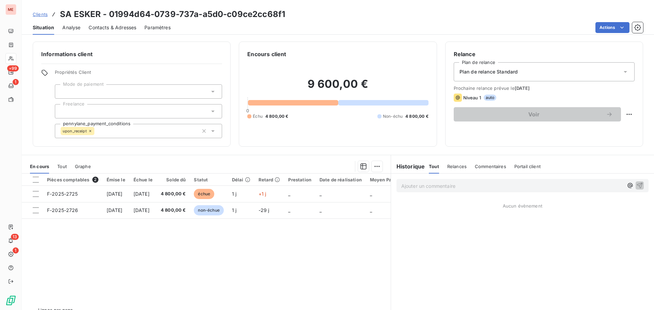
click at [465, 188] on p "Ajouter un commentaire ﻿" at bounding box center [512, 186] width 222 height 9
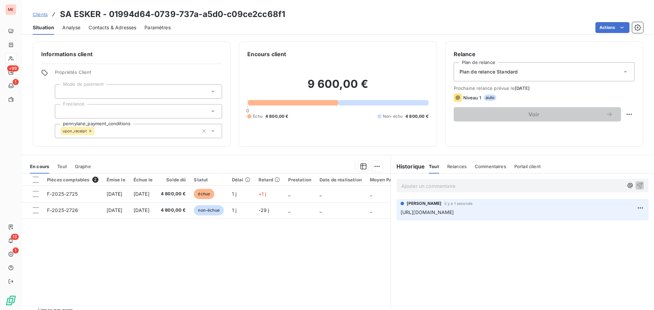
click at [594, 202] on div "[PERSON_NAME] il y a 1 seconde" at bounding box center [523, 204] width 244 height 6
click at [638, 204] on html "ME +99 1 13 1 Clients SA ESKER - 01994d64-0739-737a-a5d0-c09ce2cc68f1 Situation…" at bounding box center [327, 155] width 654 height 310
click at [613, 224] on div "Editer" at bounding box center [619, 223] width 38 height 11
click at [454, 210] on span "[URL][DOMAIN_NAME]" at bounding box center [427, 213] width 53 height 6
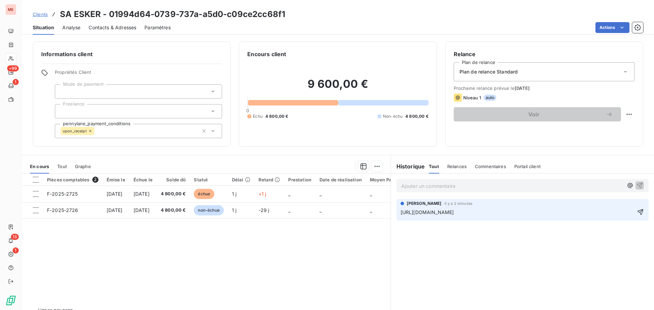
click at [454, 210] on span "[URL][DOMAIN_NAME]" at bounding box center [427, 213] width 53 height 6
click at [526, 252] on div "Ajouter un commentaire ﻿ [PERSON_NAME] il y a 1 seconde [URL][DOMAIN_NAME]" at bounding box center [522, 250] width 263 height 152
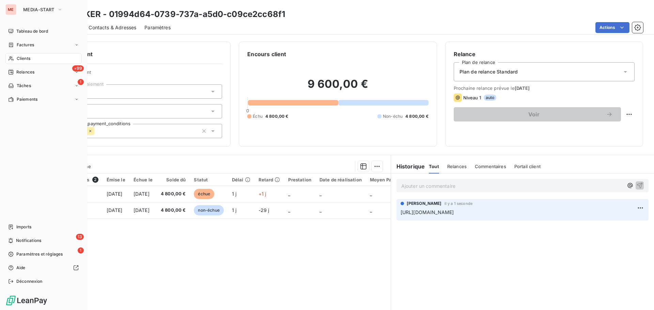
drag, startPoint x: 21, startPoint y: 58, endPoint x: 17, endPoint y: 57, distance: 4.9
click at [17, 57] on span "Clients" at bounding box center [24, 59] width 14 height 6
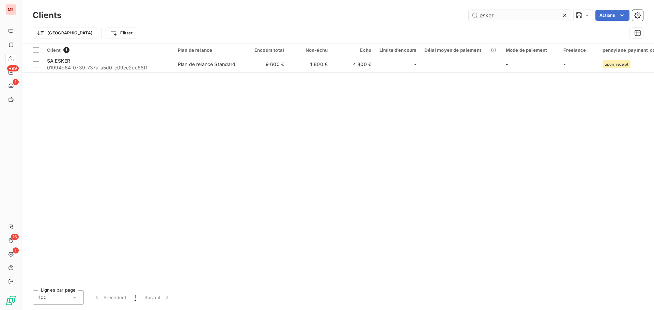
click at [489, 16] on input "esker" at bounding box center [520, 15] width 102 height 11
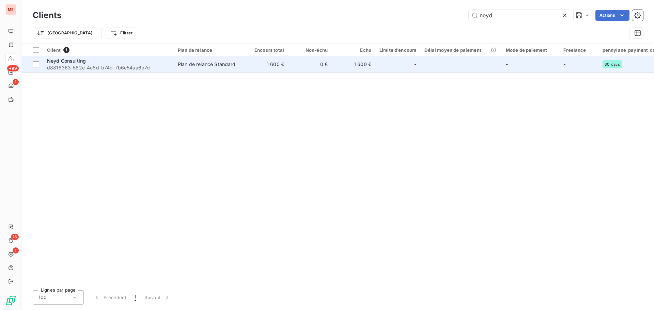
type input "neyd"
click at [188, 59] on td "Plan de relance Standard" at bounding box center [209, 64] width 71 height 16
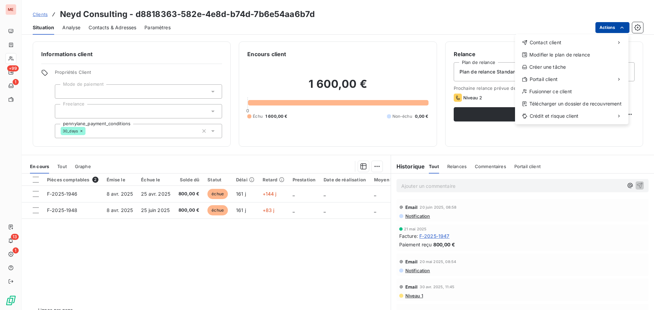
click at [614, 25] on html "ME +99 1 13 1 Clients Neyd Consulting - d8818363-582e-4e8d-b74d-7b6e54aa6b7d Si…" at bounding box center [327, 155] width 654 height 310
click at [473, 43] on div "Envoyer un email" at bounding box center [464, 45] width 91 height 11
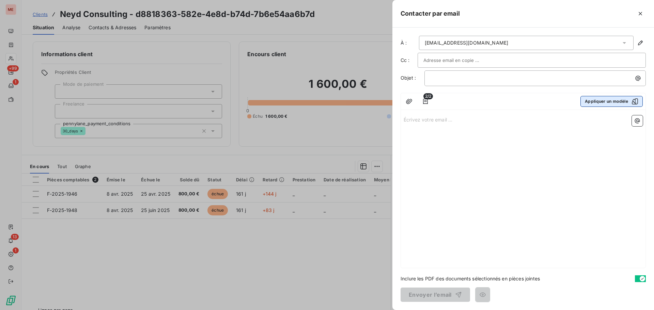
click at [626, 99] on button "Appliquer un modèle" at bounding box center [612, 101] width 62 height 11
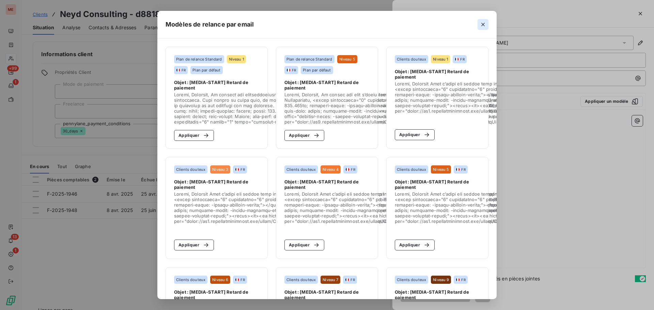
click at [487, 27] on icon "button" at bounding box center [483, 24] width 7 height 7
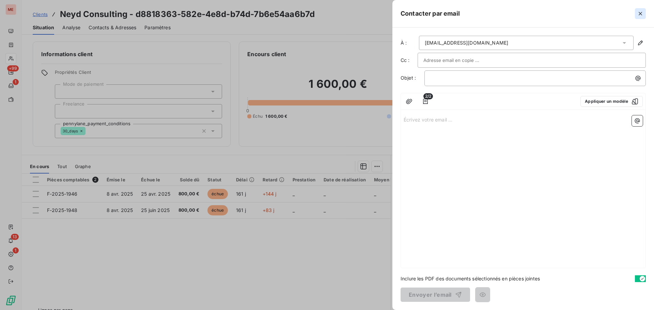
click at [645, 14] on button "button" at bounding box center [640, 13] width 11 height 11
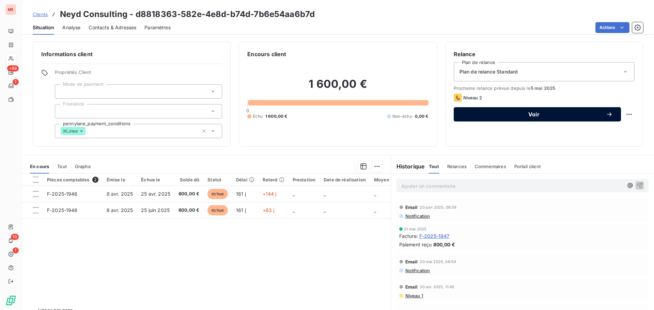
click at [502, 117] on span "Voir" at bounding box center [534, 114] width 144 height 5
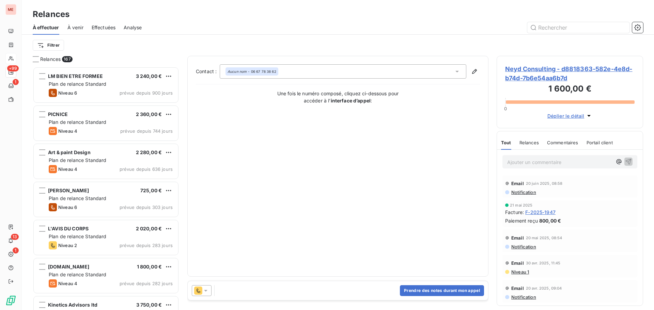
scroll to position [239, 141]
click at [196, 290] on icon at bounding box center [198, 291] width 8 height 8
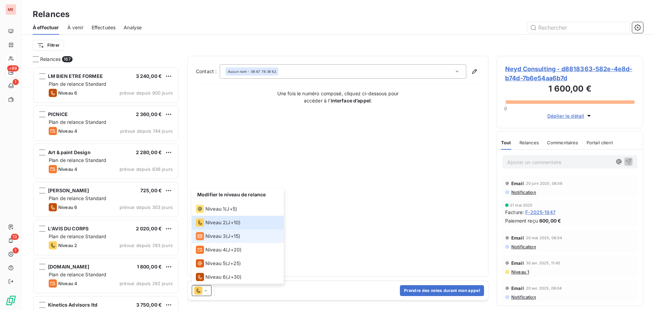
click at [215, 238] on span "Niveau 3" at bounding box center [215, 236] width 20 height 7
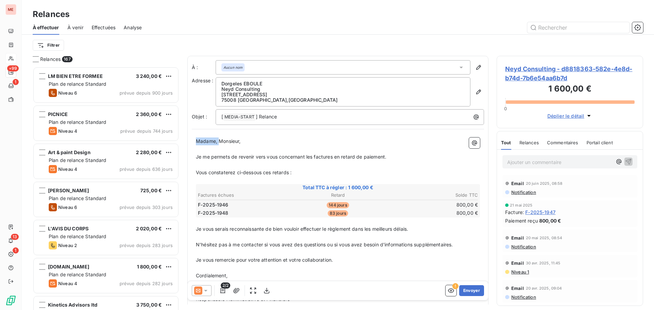
drag, startPoint x: 219, startPoint y: 141, endPoint x: 184, endPoint y: 138, distance: 34.6
click at [184, 138] on div "Relances 167 LM BIEN ETRE FORMEE 3 240,00 € Plan de relance Standard Niveau 6 p…" at bounding box center [338, 183] width 632 height 255
click at [466, 294] on button "Envoyer" at bounding box center [471, 291] width 25 height 11
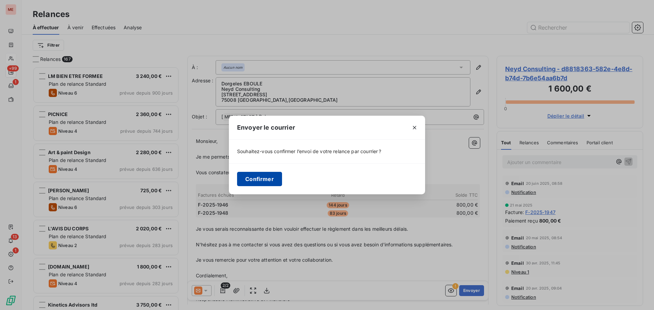
click at [255, 179] on button "Confirmer" at bounding box center [259, 179] width 45 height 14
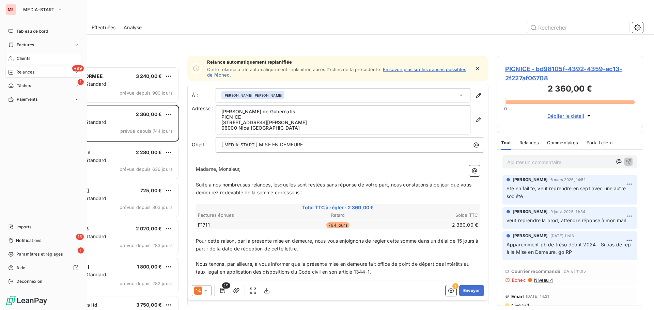
click at [21, 59] on span "Clients" at bounding box center [24, 59] width 14 height 6
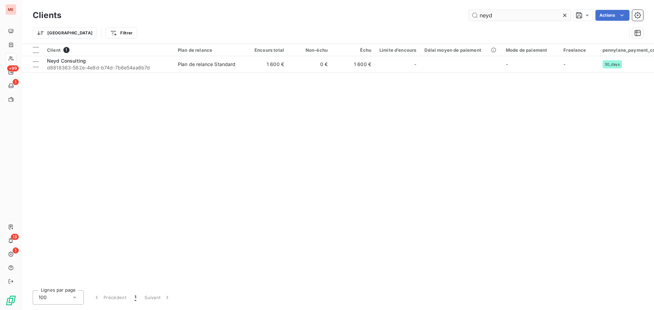
click at [485, 18] on input "neyd" at bounding box center [520, 15] width 102 height 11
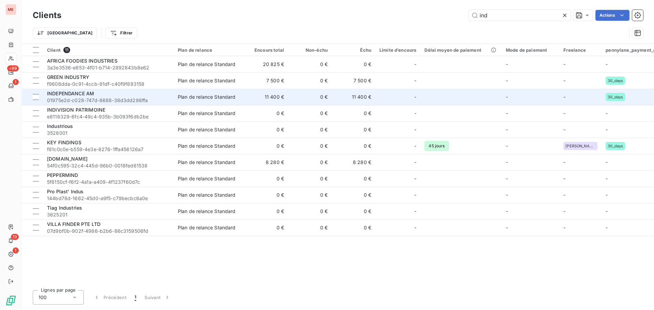
type input "ind"
click at [75, 93] on span "INDEPENDANCE AM" at bounding box center [70, 94] width 47 height 6
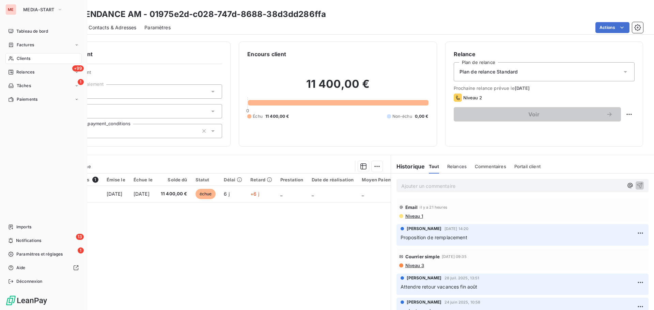
click at [14, 57] on icon at bounding box center [11, 58] width 6 height 5
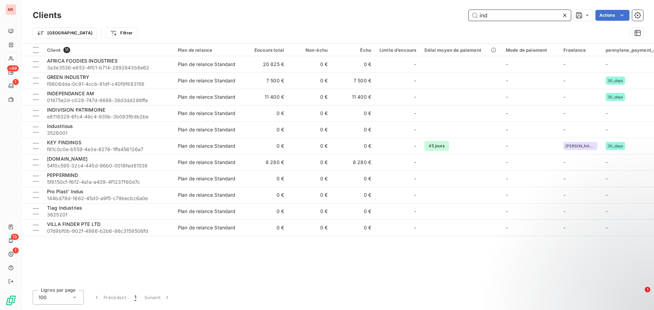
click at [486, 15] on input "ind" at bounding box center [520, 15] width 102 height 11
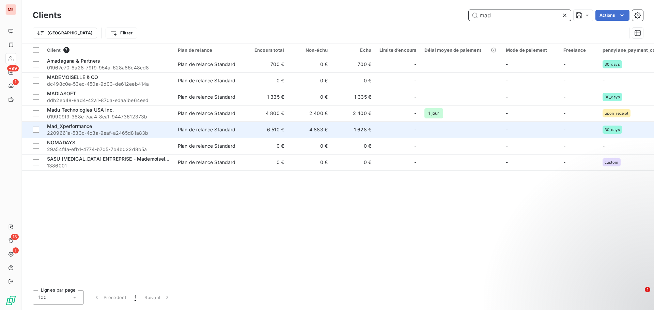
type input "mad"
click at [108, 128] on div "Mad_Xperformance" at bounding box center [108, 126] width 123 height 7
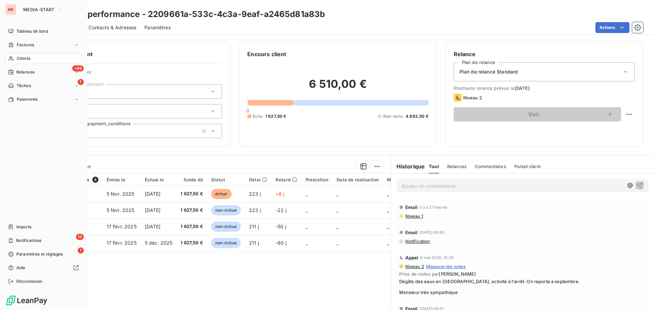
click at [16, 55] on div "Clients" at bounding box center [43, 58] width 76 height 11
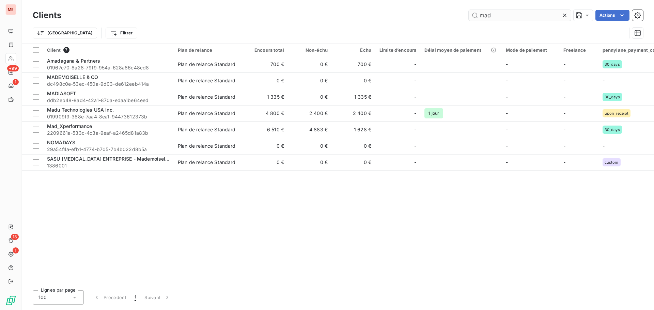
click at [487, 10] on input "mad" at bounding box center [520, 15] width 102 height 11
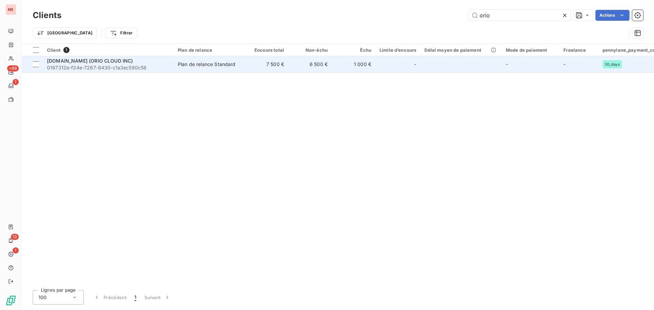
type input "orio"
click at [275, 65] on td "7 500 €" at bounding box center [267, 64] width 44 height 16
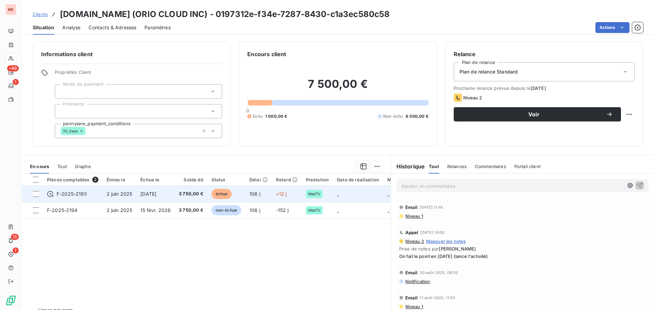
click at [190, 192] on span "3 750,00 €" at bounding box center [191, 194] width 25 height 7
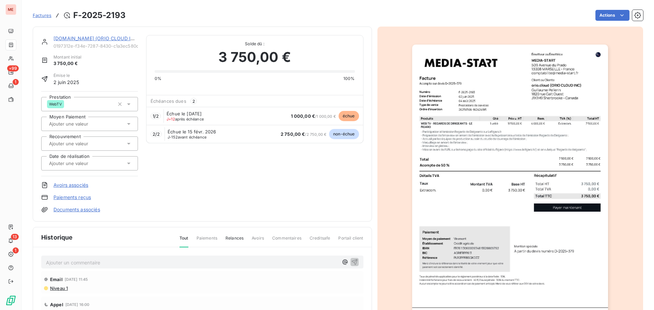
click at [596, 21] on div "Factures F-2025-2193 Actions" at bounding box center [338, 15] width 611 height 14
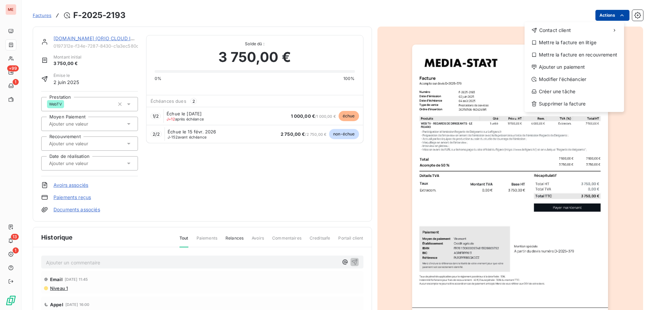
click at [599, 17] on html "ME +99 1 13 1 Factures F-2025-2193 Actions Contact client Mettre la facture en …" at bounding box center [327, 155] width 654 height 310
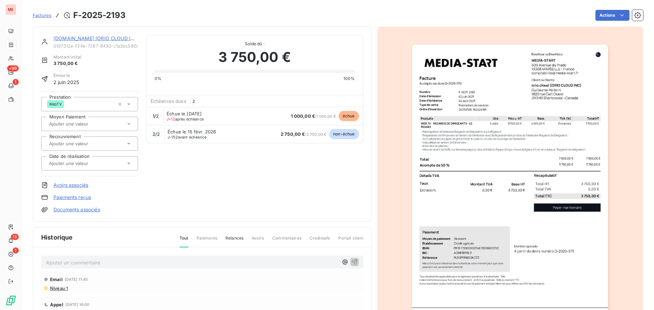
click at [109, 37] on html "ME +99 1 13 1 Factures F-2025-2193 Actions [DOMAIN_NAME] (ORIO CLOUD INC) 01973…" at bounding box center [327, 155] width 654 height 310
click at [109, 37] on link "[DOMAIN_NAME] (ORIO CLOUD INC)" at bounding box center [96, 38] width 86 height 6
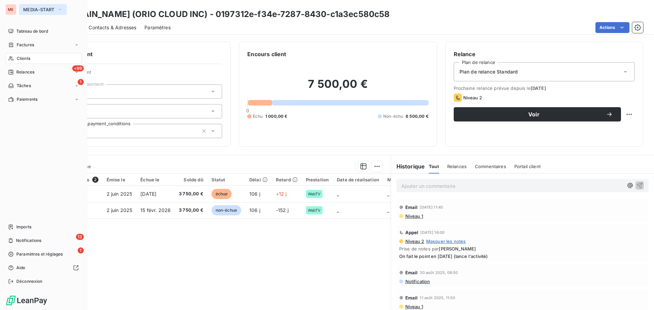
click at [28, 9] on span "MEDIA-START" at bounding box center [38, 9] width 31 height 5
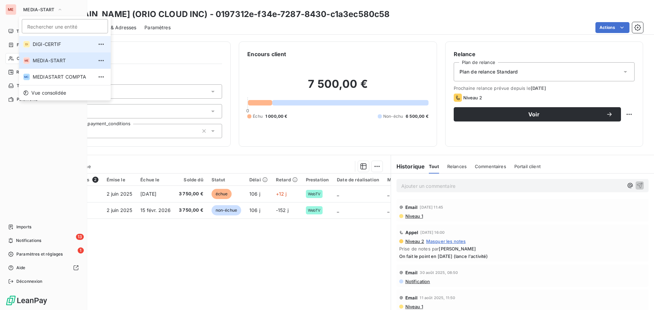
click at [35, 43] on span "DIGI-CERTIF" at bounding box center [63, 44] width 60 height 7
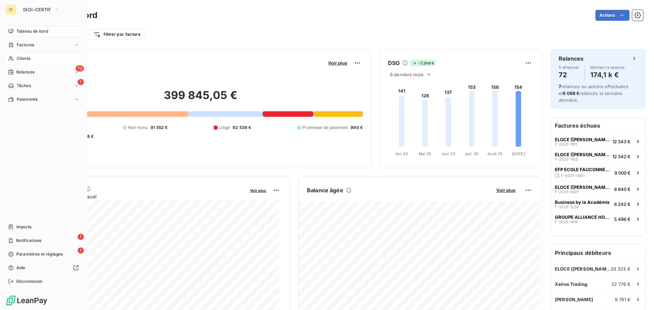
click at [21, 58] on span "Clients" at bounding box center [24, 59] width 14 height 6
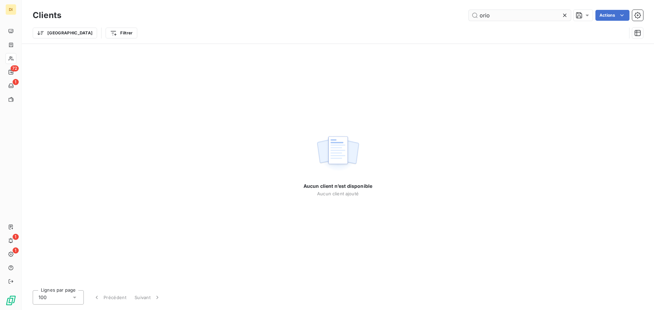
click at [501, 15] on input "orio" at bounding box center [520, 15] width 102 height 11
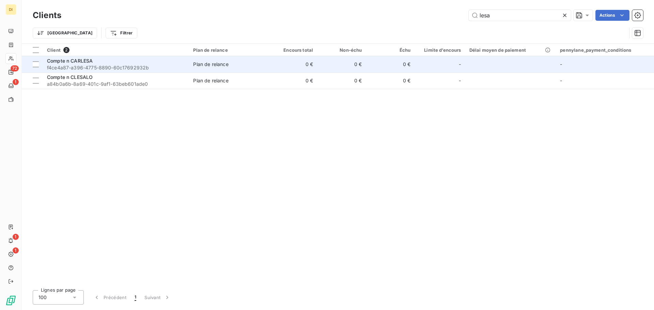
type input "lesa"
click at [96, 68] on span "f4ce4a87-a396-4775-8890-60c17692932b" at bounding box center [116, 67] width 138 height 7
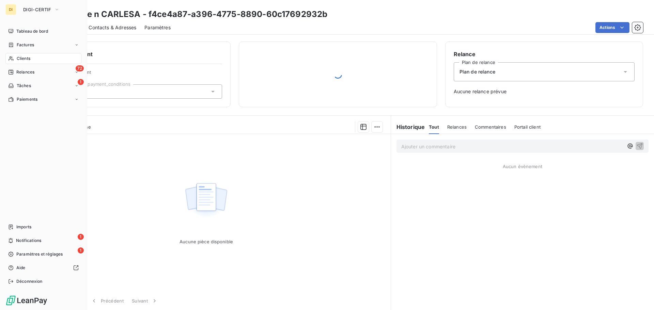
click at [14, 57] on div "Clients" at bounding box center [43, 58] width 76 height 11
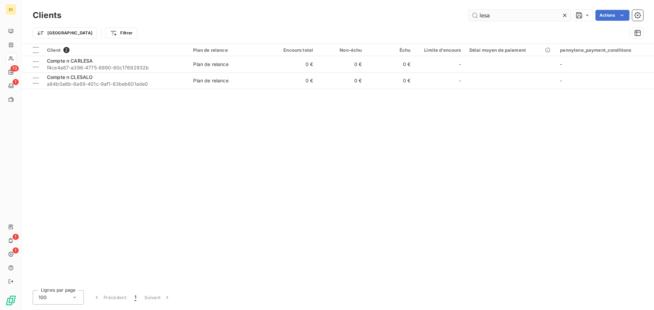
click at [488, 14] on input "lesa" at bounding box center [520, 15] width 102 height 11
drag, startPoint x: 488, startPoint y: 14, endPoint x: 75, endPoint y: 1, distance: 412.9
click at [75, 1] on div "Clients lesa Actions Trier Filtrer" at bounding box center [338, 22] width 632 height 44
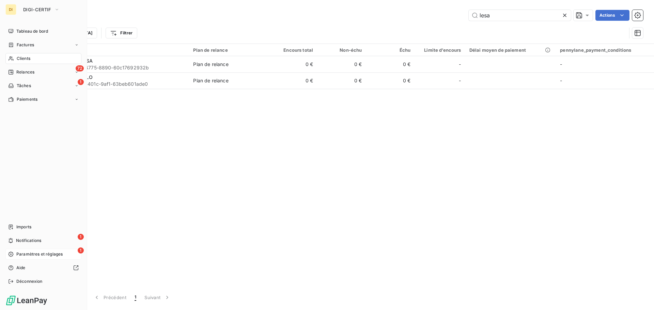
click at [35, 257] on span "Paramètres et réglages" at bounding box center [39, 254] width 46 height 6
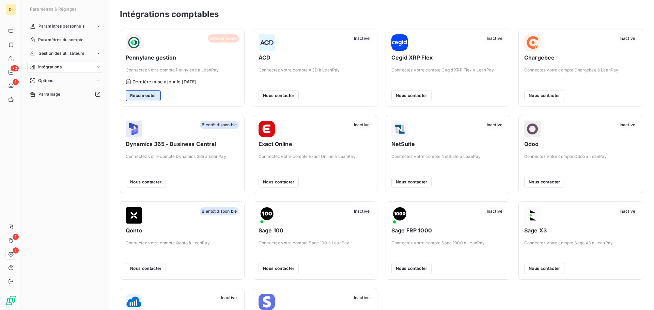
click at [139, 98] on button "Reconnecter" at bounding box center [143, 95] width 35 height 11
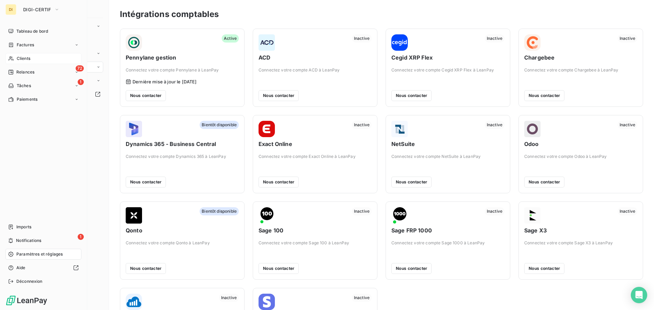
click at [39, 57] on div "Clients" at bounding box center [43, 58] width 76 height 11
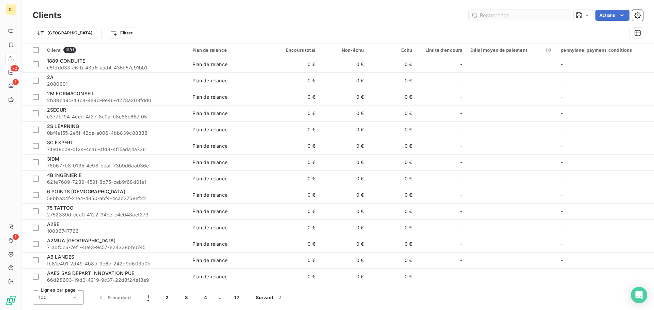
click at [489, 14] on input "text" at bounding box center [520, 15] width 102 height 11
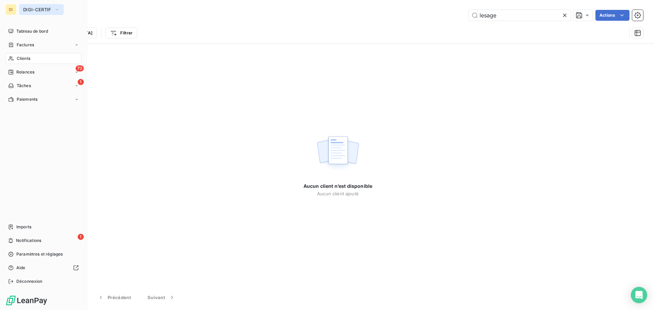
type input "lesage"
click at [39, 7] on span "DIGI-CERTIF" at bounding box center [37, 9] width 28 height 5
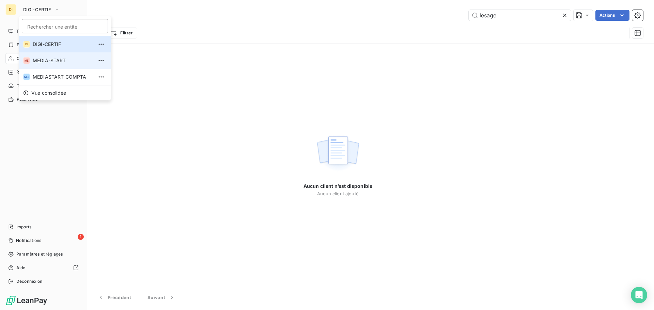
click at [40, 61] on span "MEDIA-START" at bounding box center [63, 60] width 60 height 7
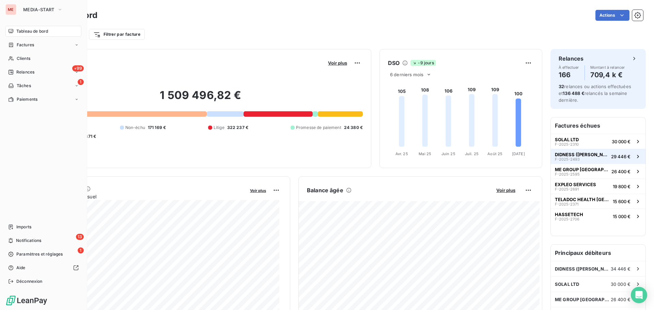
click at [563, 159] on span "F-2025-2493" at bounding box center [567, 159] width 25 height 4
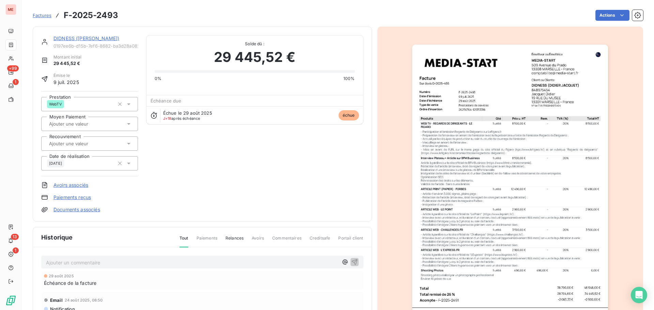
click at [105, 39] on link "DIDNESS ([PERSON_NAME])" at bounding box center [86, 38] width 66 height 6
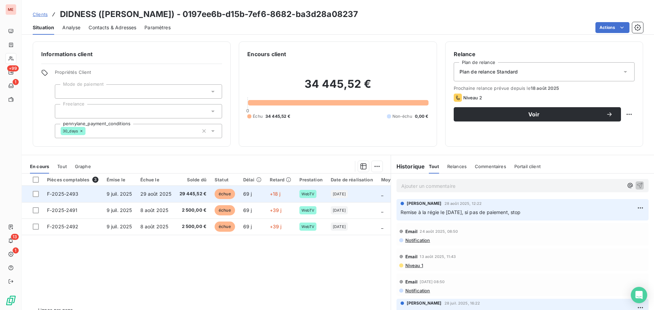
click at [171, 201] on td "29 août 2025" at bounding box center [156, 194] width 40 height 16
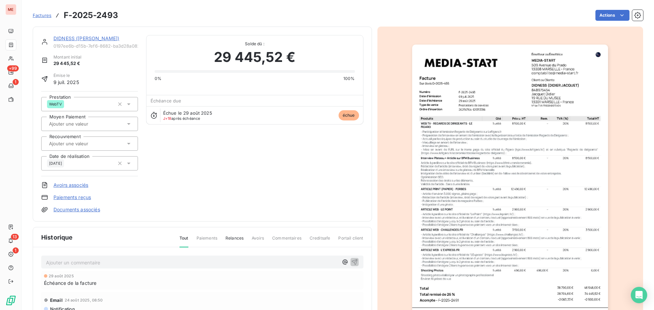
click at [88, 146] on input "text" at bounding box center [82, 144] width 68 height 6
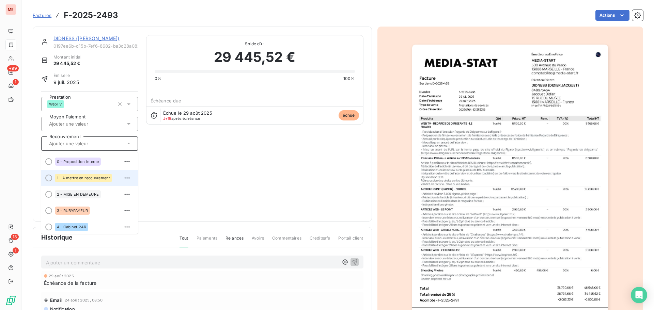
click at [88, 180] on div "1 - A mettre en recouvrement" at bounding box center [83, 178] width 57 height 8
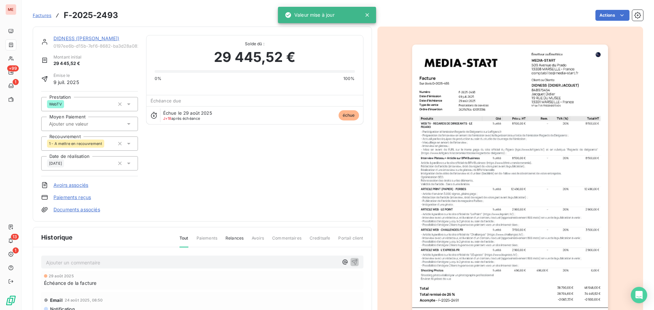
click at [77, 42] on div "DIDNESS (DIDIER JACQUET) 0197ee6b-d15b-7ef6-8682-ba3d28a08237" at bounding box center [95, 42] width 85 height 14
click at [80, 39] on link "DIDNESS ([PERSON_NAME])" at bounding box center [86, 38] width 66 height 6
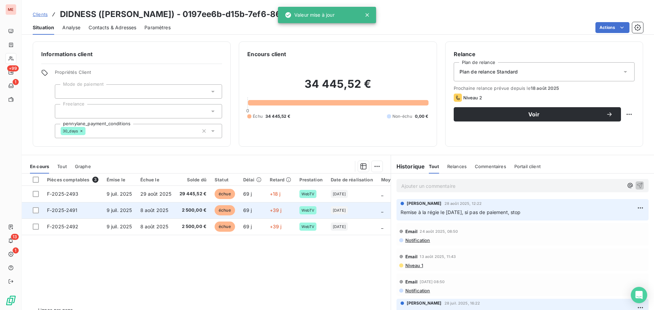
click at [205, 214] on span "2 500,00 €" at bounding box center [193, 210] width 27 height 7
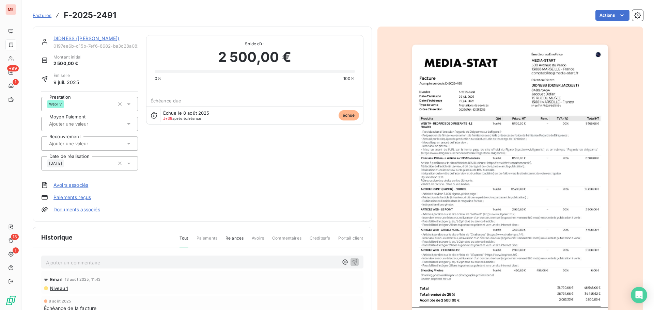
click at [83, 141] on input "text" at bounding box center [82, 144] width 68 height 6
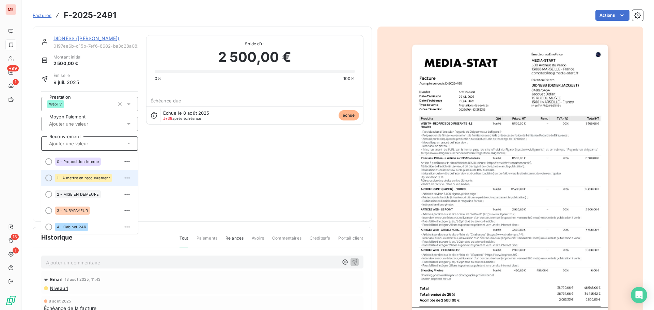
click at [84, 177] on span "1 - A mettre en recouvrement" at bounding box center [83, 178] width 53 height 4
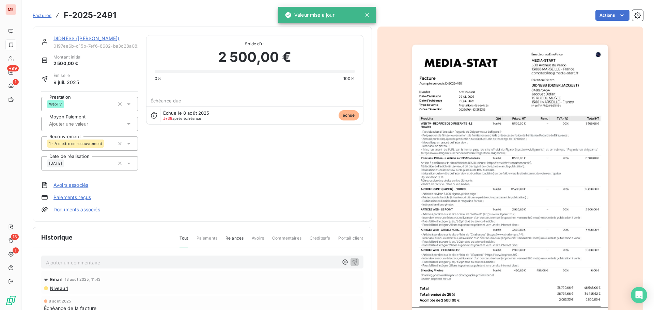
click at [64, 39] on link "DIDNESS ([PERSON_NAME])" at bounding box center [86, 38] width 66 height 6
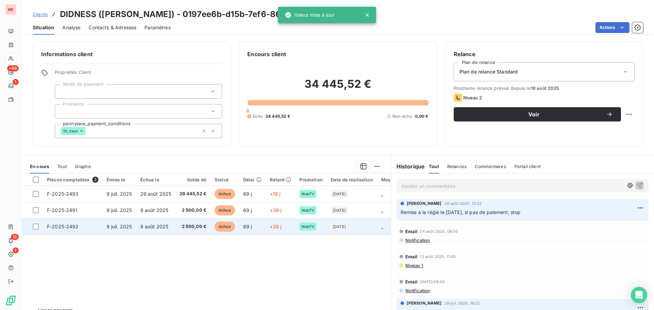
click at [169, 229] on td "8 août 2025" at bounding box center [156, 227] width 40 height 16
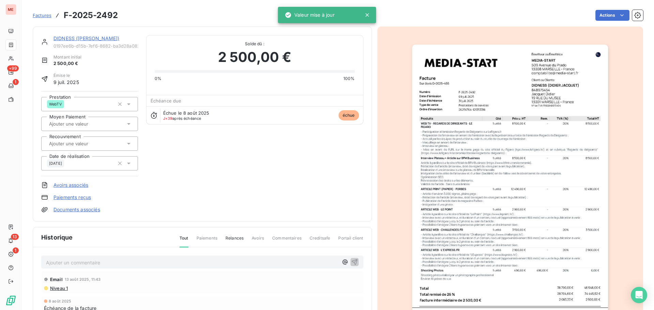
click at [76, 144] on input "text" at bounding box center [82, 144] width 68 height 6
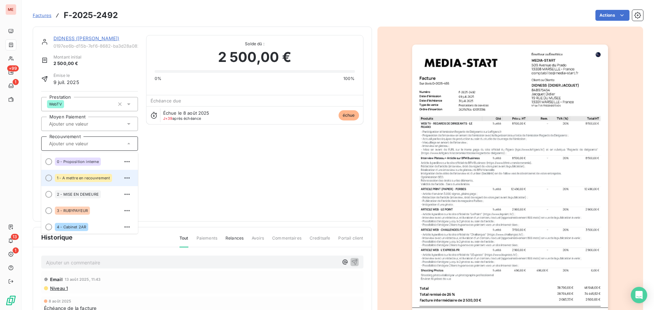
click at [75, 180] on div "1 - A mettre en recouvrement" at bounding box center [83, 178] width 57 height 8
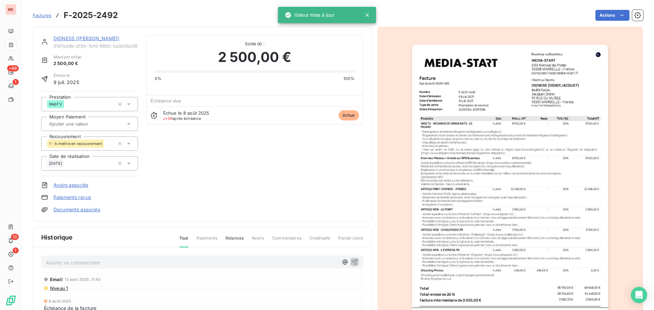
click at [74, 36] on link "DIDNESS ([PERSON_NAME])" at bounding box center [86, 38] width 66 height 6
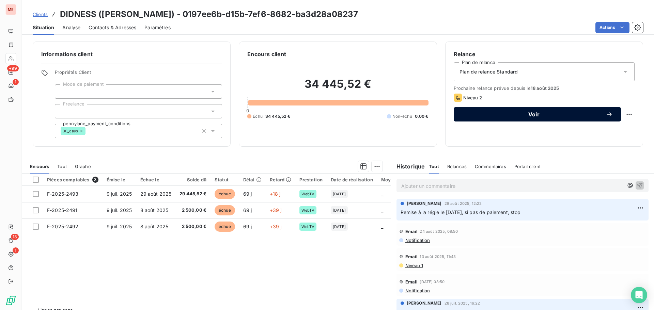
drag, startPoint x: 563, startPoint y: 106, endPoint x: 562, endPoint y: 110, distance: 4.5
click at [562, 110] on div "Prochaine relance prévue depuis le 18 août 2025 Niveau 2 Voir" at bounding box center [544, 104] width 181 height 36
click at [562, 110] on button "Voir" at bounding box center [537, 114] width 167 height 14
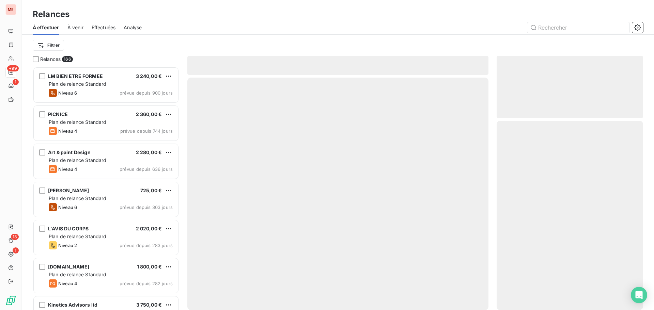
scroll to position [239, 141]
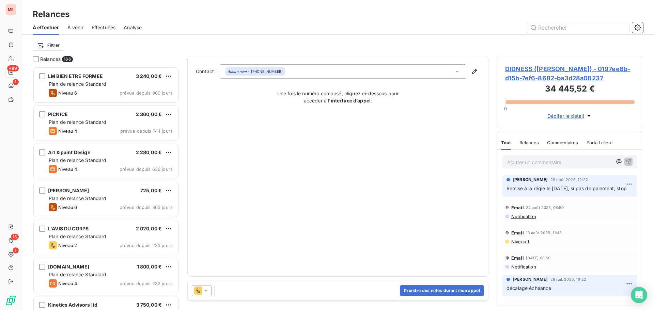
click at [201, 293] on icon at bounding box center [198, 291] width 8 height 8
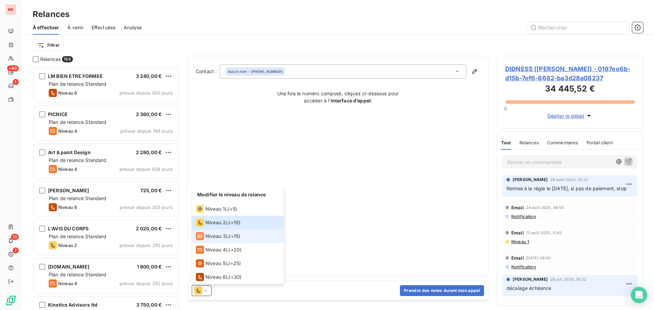
click at [227, 235] on div "Niveau 3 ( J+15 )" at bounding box center [218, 236] width 44 height 8
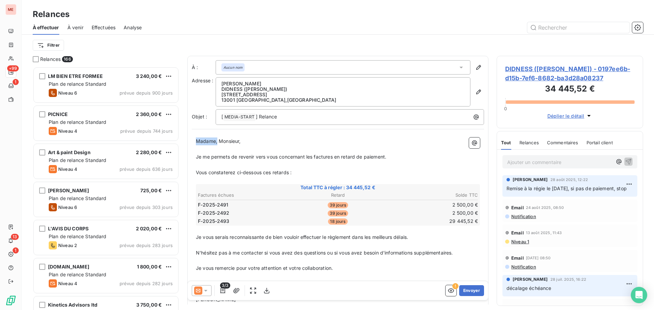
drag, startPoint x: 218, startPoint y: 143, endPoint x: 182, endPoint y: 136, distance: 36.9
click at [182, 136] on div "Relances 166 LM BIEN ETRE FORMEE 3 240,00 € Plan de relance Standard Niveau 6 p…" at bounding box center [338, 183] width 632 height 255
click at [467, 293] on button "Envoyer" at bounding box center [471, 291] width 25 height 11
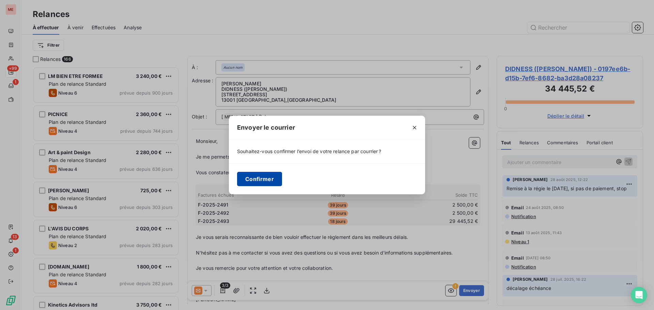
click at [244, 177] on button "Confirmer" at bounding box center [259, 179] width 45 height 14
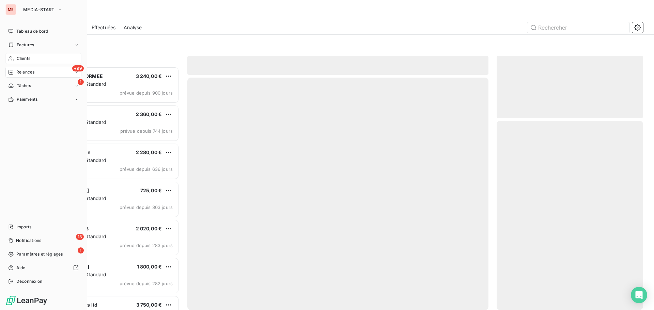
click at [13, 57] on icon at bounding box center [11, 58] width 6 height 5
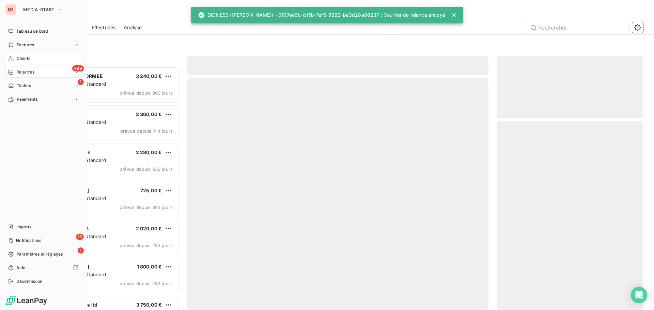
scroll to position [239, 141]
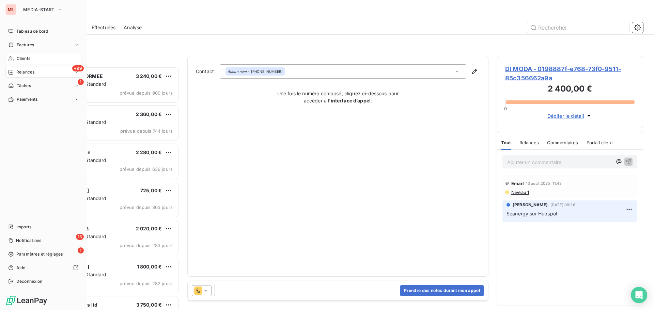
click at [23, 55] on div "Clients" at bounding box center [43, 58] width 76 height 11
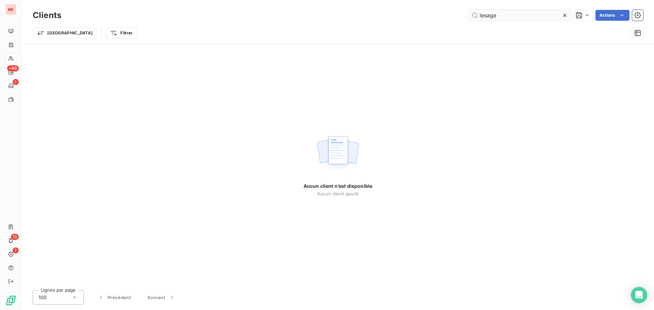
click at [492, 14] on input "lesage" at bounding box center [520, 15] width 102 height 11
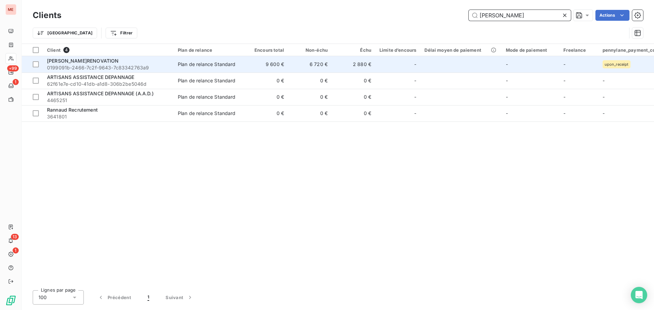
type input "anna"
click at [106, 63] on div "ANNA'RENOVATION" at bounding box center [108, 61] width 123 height 7
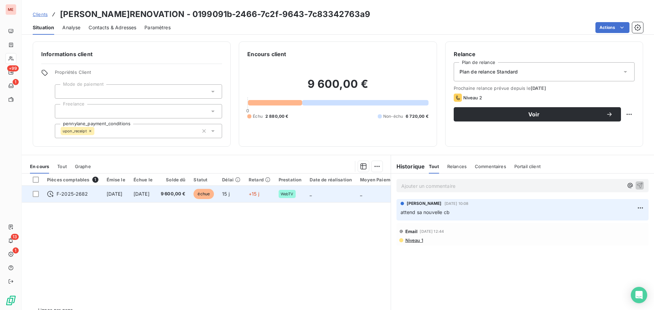
click at [186, 201] on td "9 600,00 €" at bounding box center [173, 194] width 33 height 16
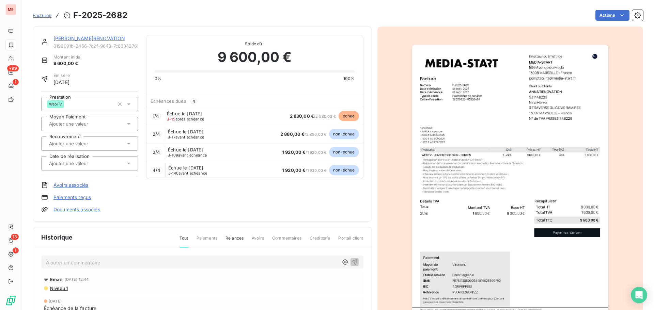
click at [75, 39] on link "ANNA'RENOVATION" at bounding box center [89, 38] width 72 height 6
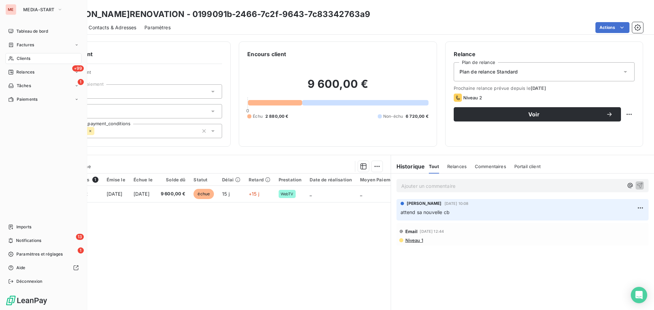
click at [10, 57] on icon at bounding box center [11, 58] width 6 height 5
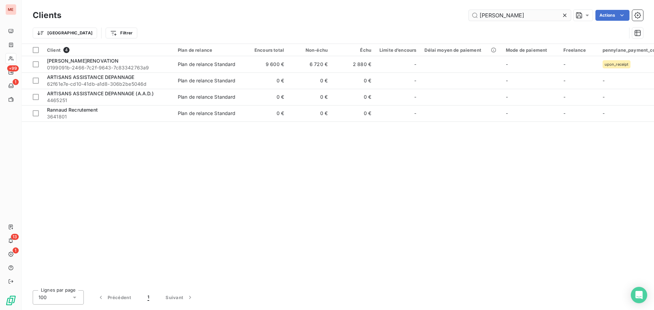
click at [492, 13] on input "anna" at bounding box center [520, 15] width 102 height 11
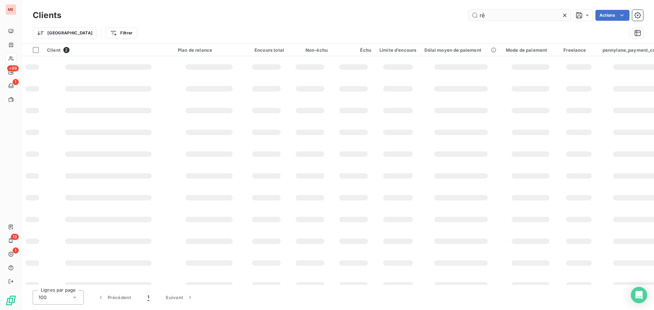
type input "r"
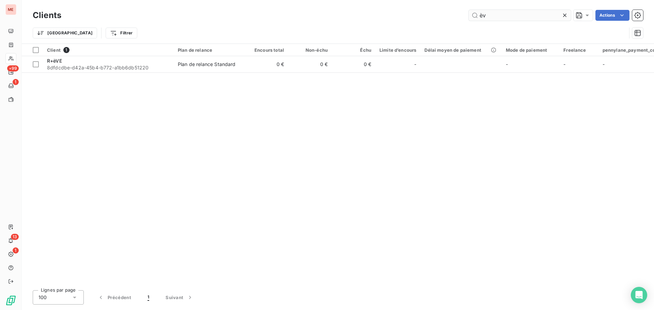
type input "è"
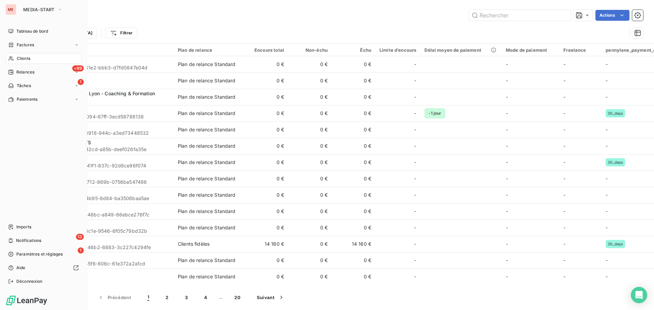
click at [18, 58] on span "Clients" at bounding box center [24, 59] width 14 height 6
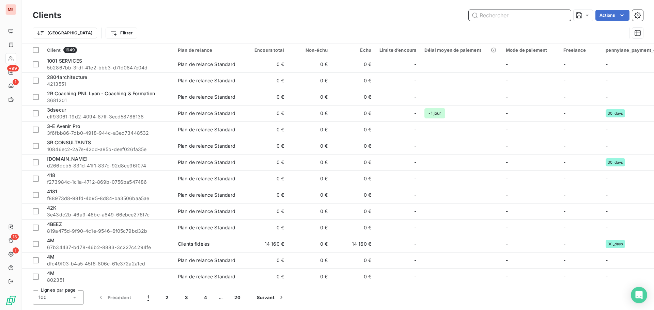
click at [503, 14] on input "text" at bounding box center [520, 15] width 102 height 11
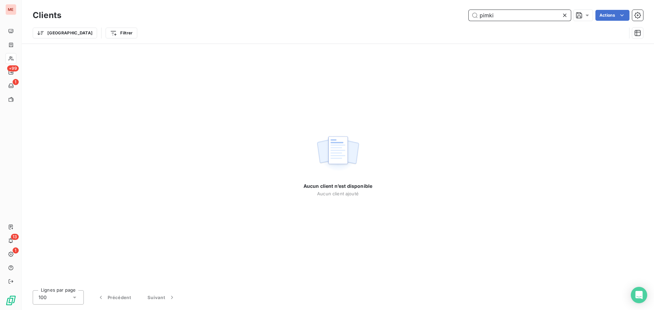
type input "pimki"
click at [498, 6] on div "Clients pimki Actions Trier Filtrer" at bounding box center [338, 22] width 632 height 44
click at [495, 11] on input "pimki" at bounding box center [520, 15] width 102 height 11
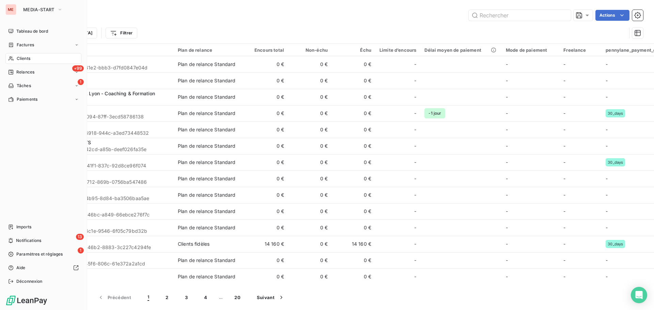
click at [13, 63] on div "Clients" at bounding box center [43, 58] width 76 height 11
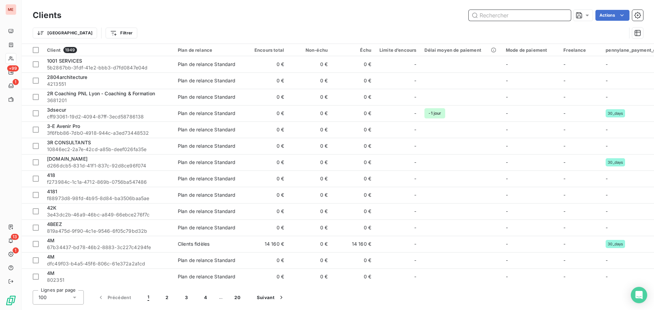
click at [503, 19] on input "text" at bounding box center [520, 15] width 102 height 11
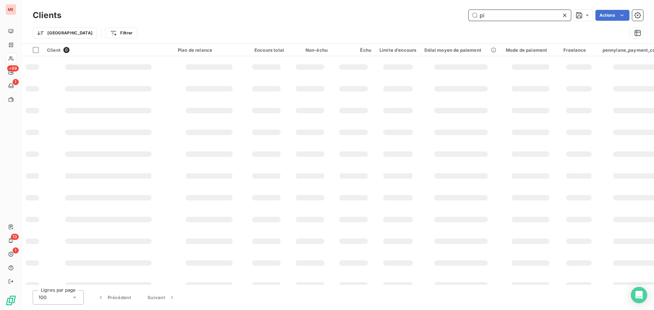
type input "p"
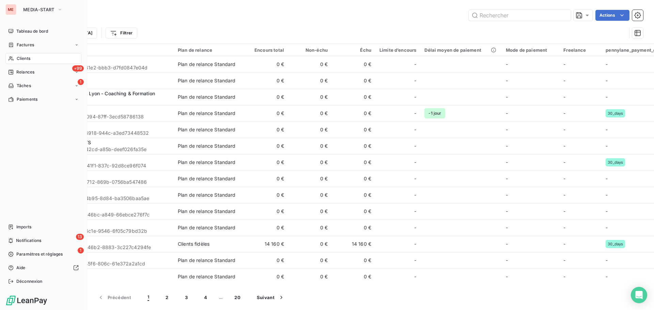
click at [15, 57] on div "Clients" at bounding box center [43, 58] width 76 height 11
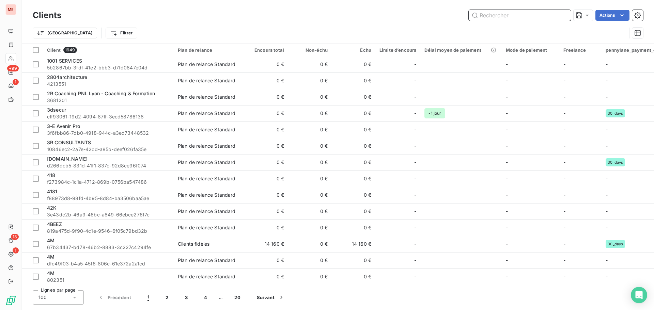
click at [481, 16] on input "text" at bounding box center [520, 15] width 102 height 11
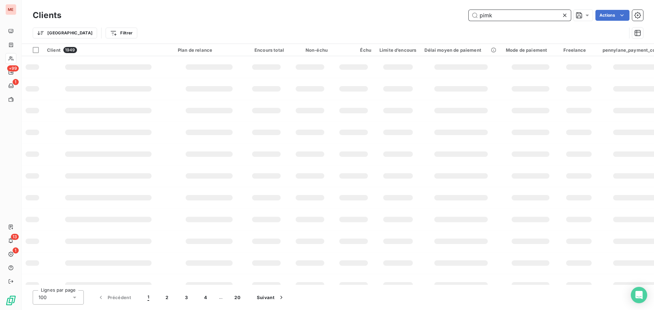
type input "pimki"
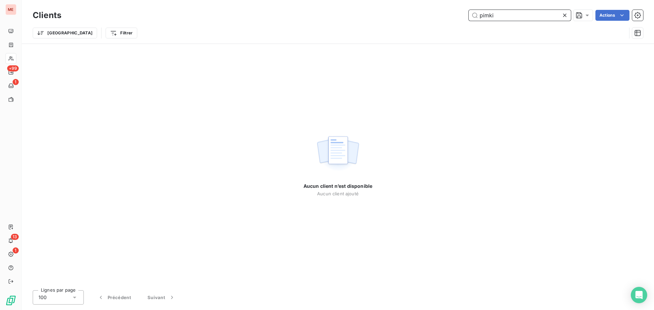
click at [498, 12] on input "pimki" at bounding box center [520, 15] width 102 height 11
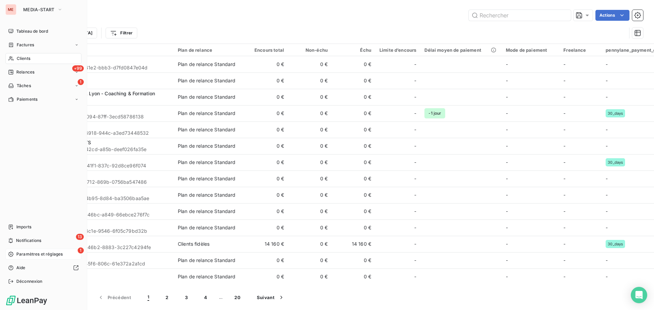
click at [9, 254] on icon at bounding box center [10, 254] width 5 height 5
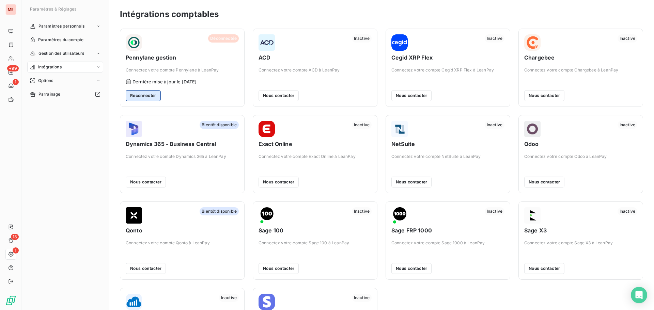
click at [145, 96] on button "Reconnecter" at bounding box center [143, 95] width 35 height 11
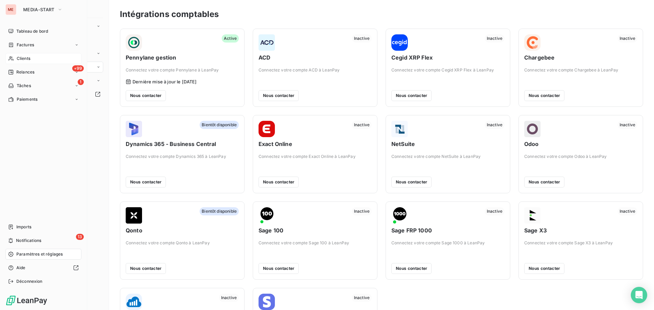
click at [13, 59] on icon at bounding box center [11, 59] width 5 height 4
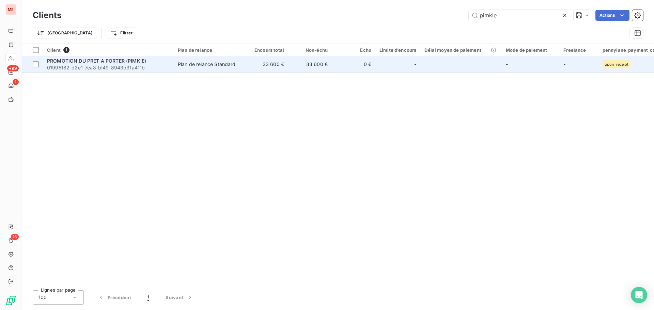
type input "pimkie"
click at [129, 61] on span "PROMOTION DU PRET A PORTER (PIMKIE)" at bounding box center [96, 61] width 99 height 6
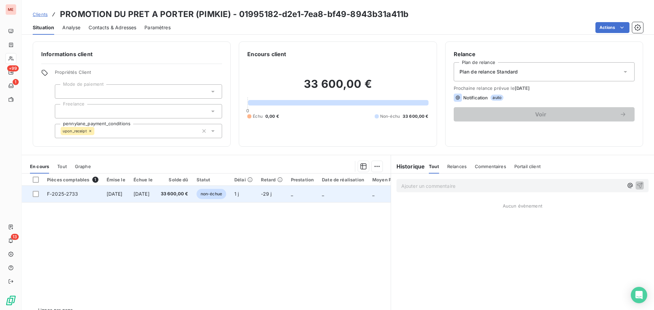
click at [123, 191] on span "[DATE]" at bounding box center [115, 194] width 16 height 6
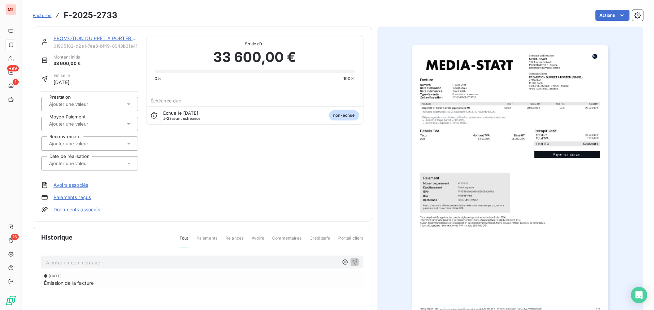
click at [77, 210] on link "Documents associés" at bounding box center [76, 209] width 47 height 7
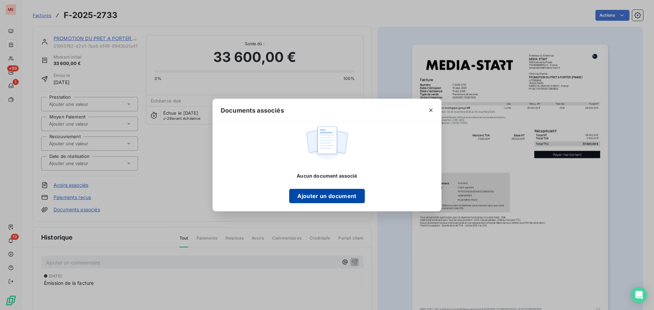
click at [311, 197] on button "Ajouter un document" at bounding box center [326, 196] width 75 height 14
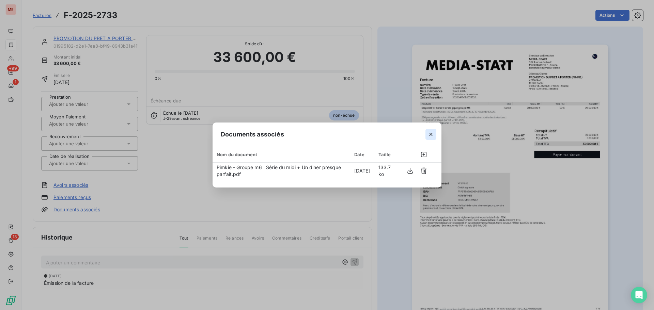
click at [430, 136] on icon "button" at bounding box center [431, 134] width 7 height 7
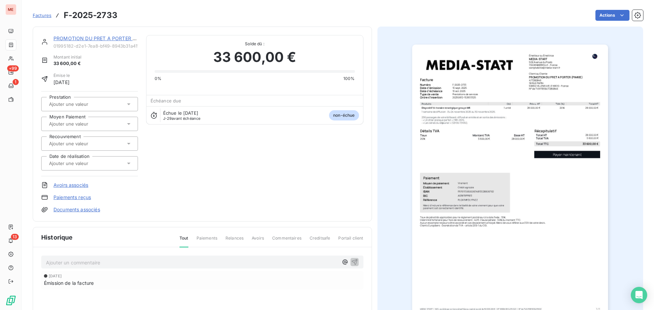
click at [115, 165] on div at bounding box center [86, 163] width 78 height 9
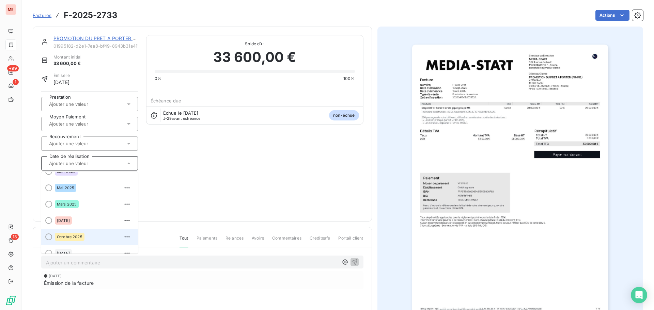
click at [96, 233] on div "Octobre 2025" at bounding box center [94, 237] width 78 height 11
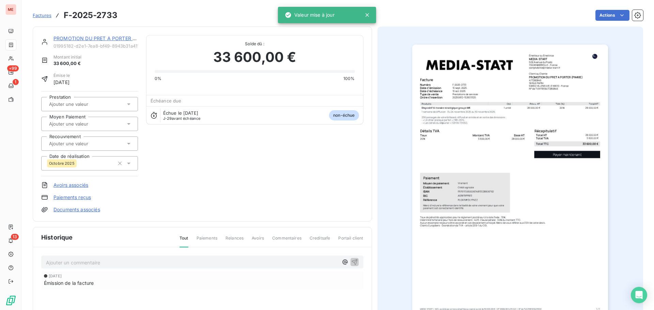
click at [79, 164] on div "Octobre 2025" at bounding box center [80, 163] width 67 height 11
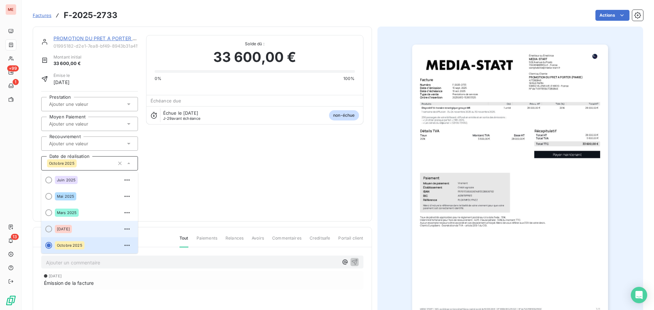
click at [89, 231] on div "Novembre 2025" at bounding box center [94, 229] width 78 height 11
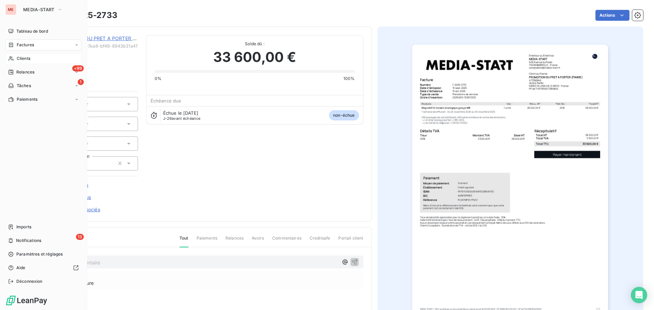
click at [14, 57] on div "Clients" at bounding box center [43, 58] width 76 height 11
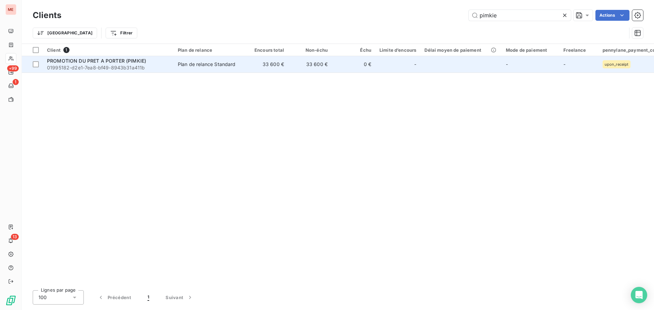
click at [171, 64] on td "PROMOTION DU PRET A PORTER (PIMKIE) 01995182-d2e1-7ea8-bf49-8943b31a411b" at bounding box center [108, 64] width 131 height 16
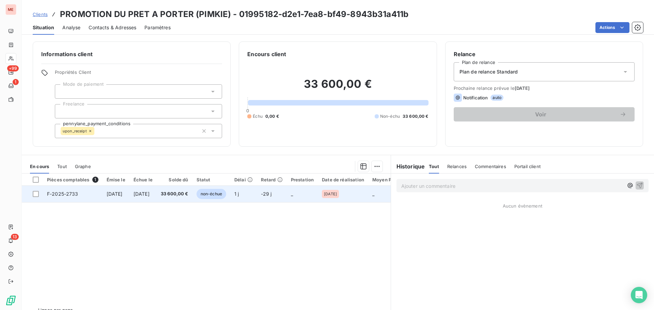
click at [143, 197] on td "[DATE]" at bounding box center [142, 194] width 27 height 16
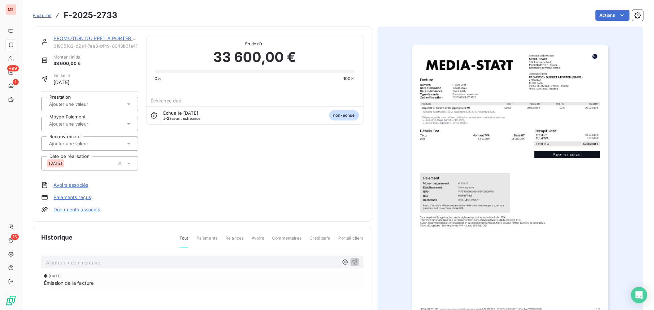
click at [78, 103] on input "text" at bounding box center [82, 104] width 68 height 6
click at [72, 140] on div "TV" at bounding box center [94, 138] width 78 height 11
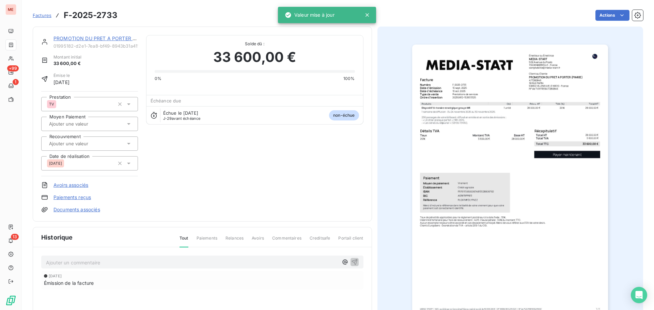
click at [106, 123] on div at bounding box center [86, 124] width 78 height 9
click at [190, 162] on div "PROMOTION DU PRET A PORTER (PIMKIE) 01995182-d2e1-7ea8-bf49-8943b31a411b Montan…" at bounding box center [202, 124] width 322 height 178
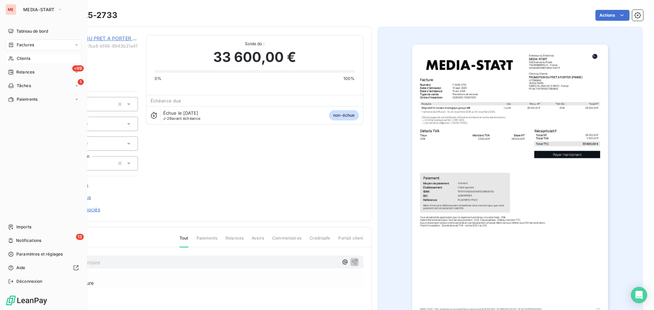
click at [12, 57] on icon at bounding box center [11, 58] width 6 height 5
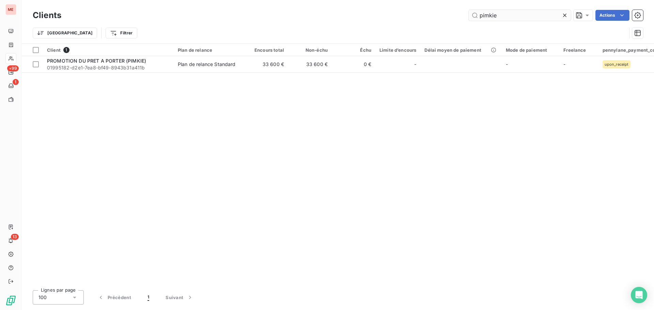
click at [508, 15] on input "pimkie" at bounding box center [520, 15] width 102 height 11
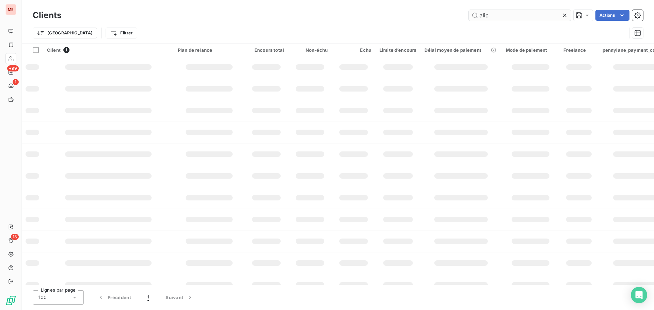
type input "alice"
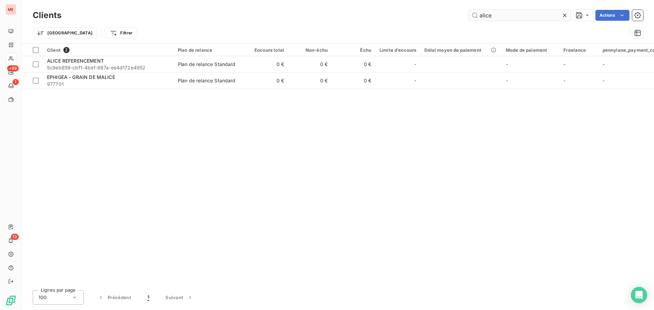
click at [500, 14] on input "alice" at bounding box center [520, 15] width 102 height 11
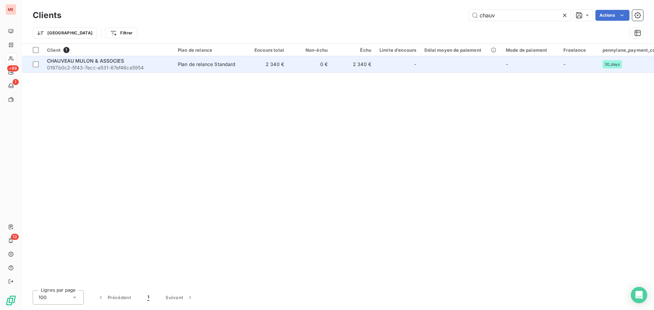
type input "chauv"
click at [111, 61] on span "CHAUVEAU MULON & ASSOCIES" at bounding box center [85, 61] width 77 height 6
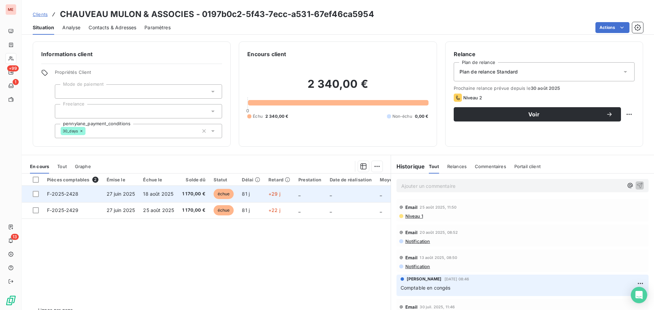
click at [182, 193] on span "1 170,00 €" at bounding box center [193, 194] width 23 height 7
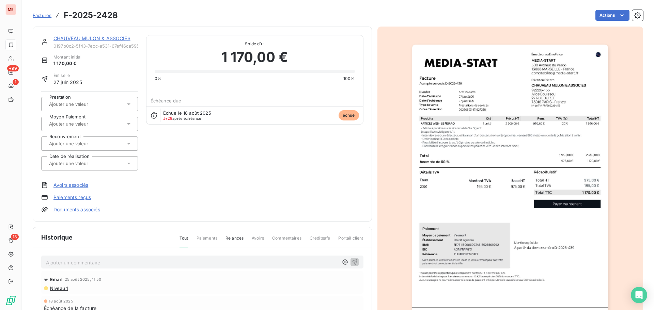
click at [71, 39] on link "CHAUVEAU MULON & ASSOCIES" at bounding box center [91, 38] width 77 height 6
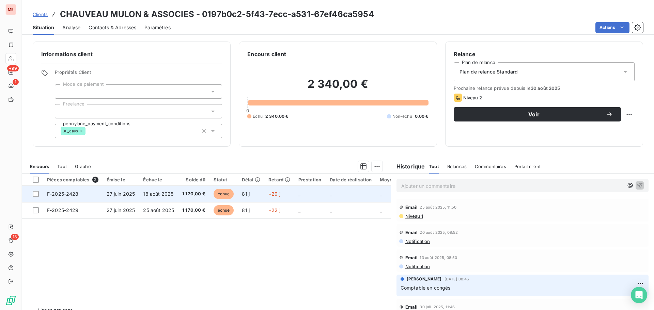
click at [131, 193] on span "27 juin 2025" at bounding box center [121, 194] width 29 height 6
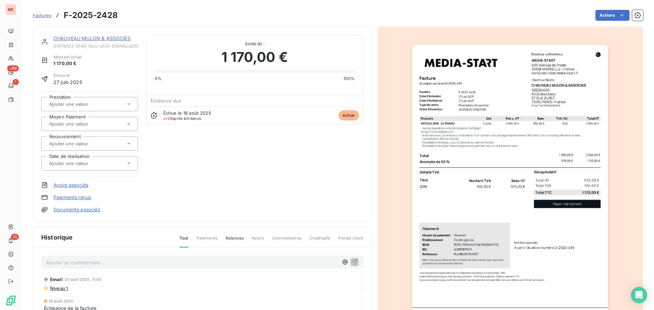
click at [62, 36] on link "CHAUVEAU MULON & ASSOCIES" at bounding box center [91, 38] width 77 height 6
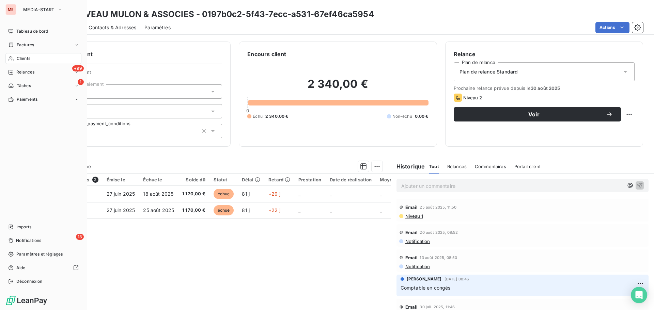
click at [15, 56] on div "Clients" at bounding box center [43, 58] width 76 height 11
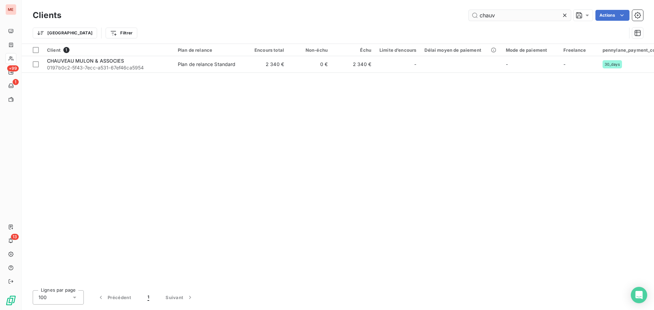
click at [490, 19] on input "chauv" at bounding box center [520, 15] width 102 height 11
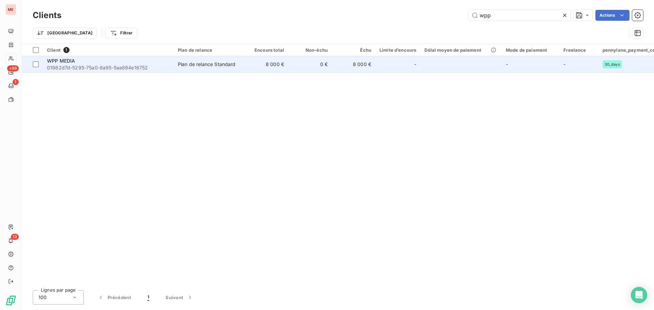
type input "wpp"
click at [273, 66] on td "8 000 €" at bounding box center [267, 64] width 44 height 16
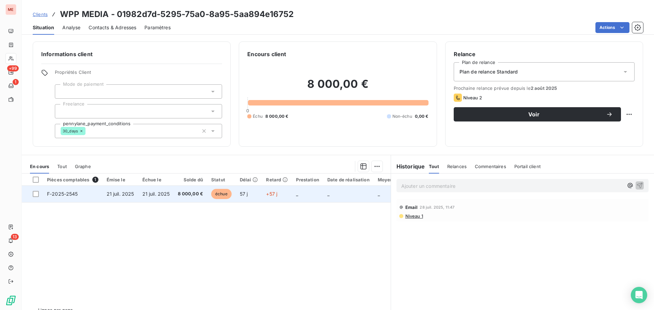
click at [148, 197] on span "21 juil. 2025" at bounding box center [156, 194] width 28 height 6
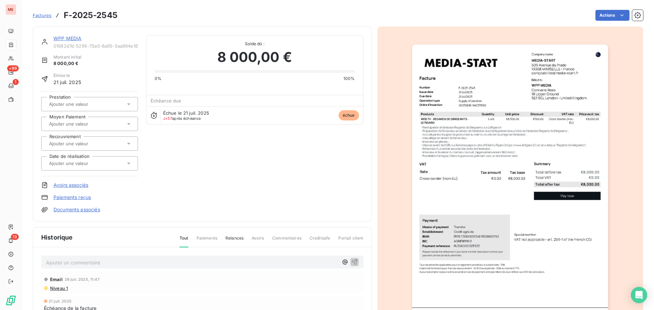
click at [63, 37] on link "WPP MEDIA" at bounding box center [67, 38] width 28 height 6
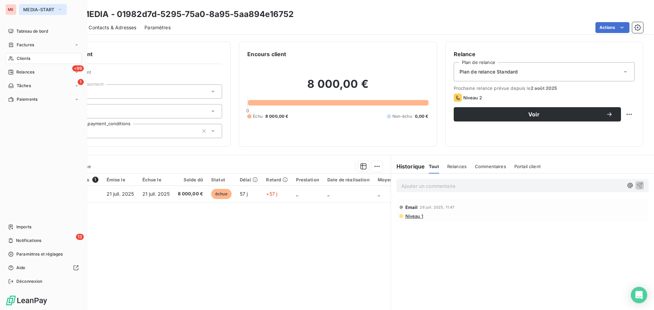
click at [35, 9] on span "MEDIA-START" at bounding box center [38, 9] width 31 height 5
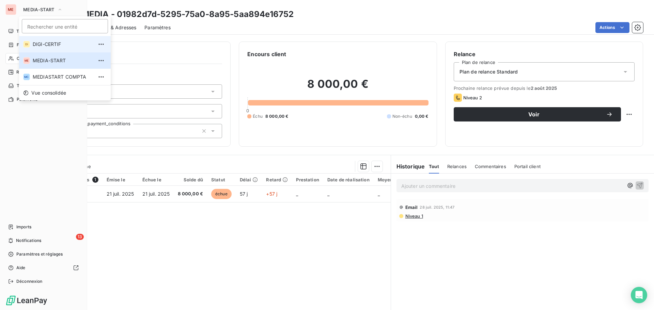
click at [40, 44] on span "DIGI-CERTIF" at bounding box center [63, 44] width 60 height 7
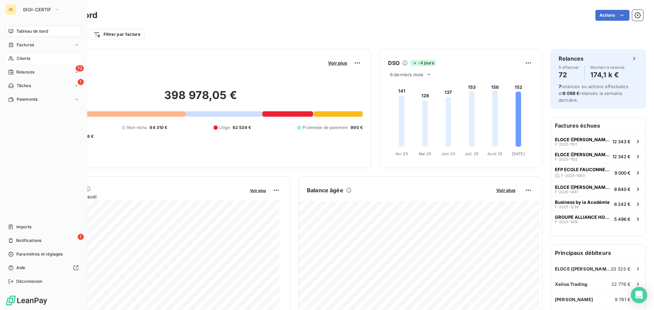
click at [20, 58] on span "Clients" at bounding box center [24, 59] width 14 height 6
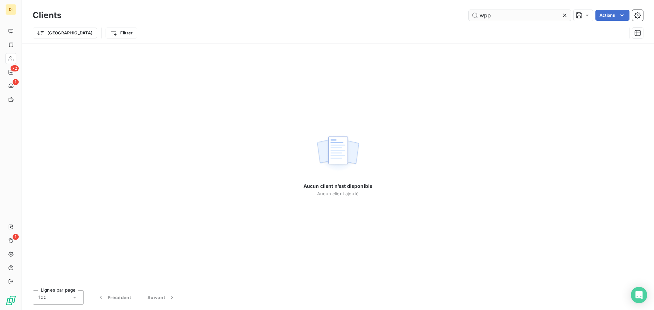
click at [486, 15] on input "wpp" at bounding box center [520, 15] width 102 height 11
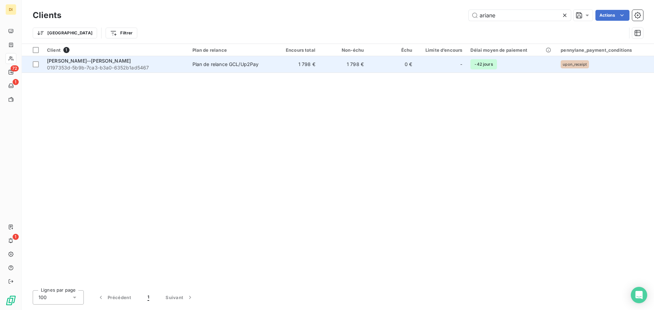
type input "ariane"
click at [225, 63] on div "Plan de relance GCL/Up2Pay" at bounding box center [226, 64] width 66 height 7
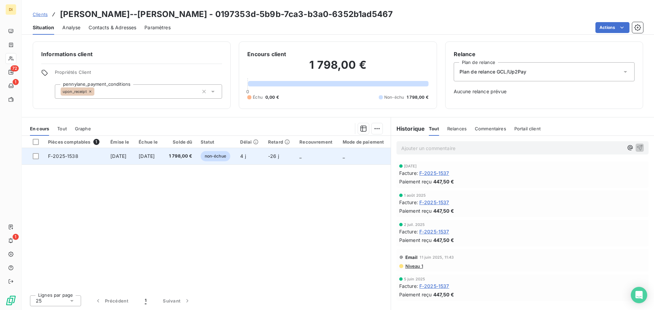
click at [184, 161] on td "1 798,00 €" at bounding box center [179, 156] width 33 height 16
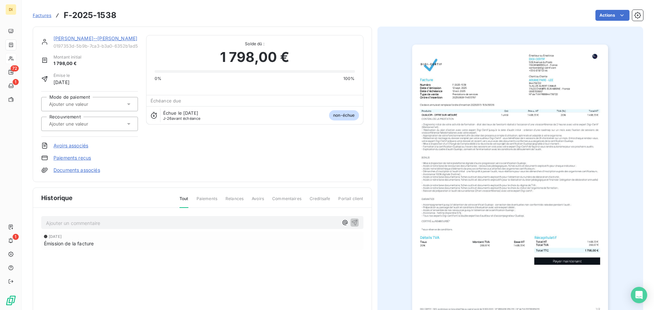
click at [85, 37] on link "ARIANE PARE--LEE" at bounding box center [95, 38] width 84 height 6
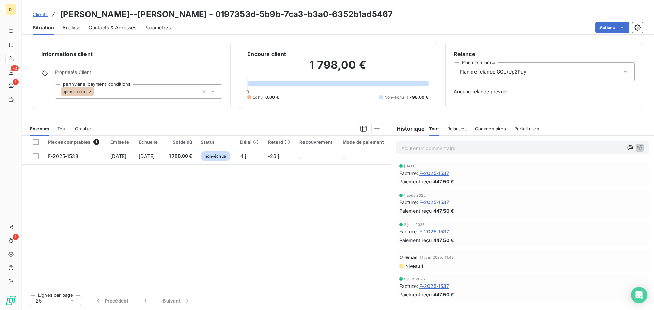
click at [432, 172] on span "F-2025-1537" at bounding box center [434, 173] width 30 height 7
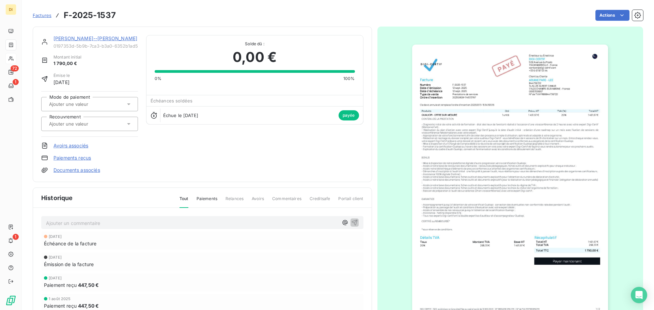
click at [77, 41] on link "ARIANE PARE--LEE" at bounding box center [95, 38] width 84 height 6
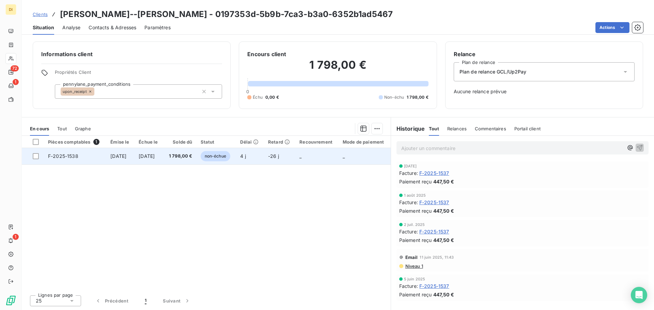
click at [180, 154] on td "1 798,00 €" at bounding box center [179, 156] width 33 height 16
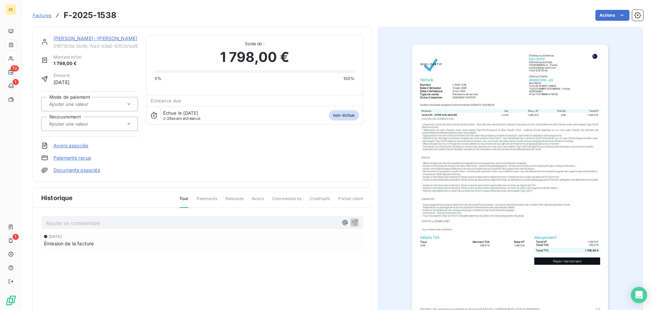
click at [70, 37] on link "ARIANE PARE--LEE" at bounding box center [95, 38] width 84 height 6
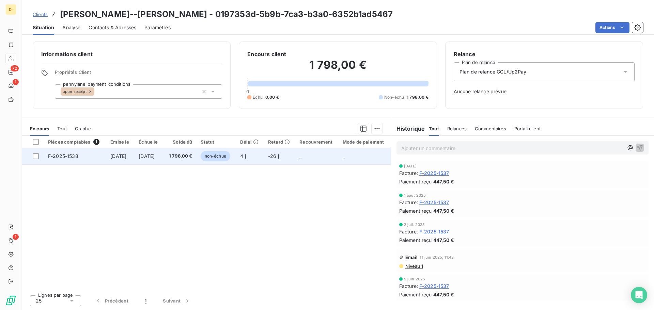
click at [155, 156] on span "12 oct. 2025" at bounding box center [147, 156] width 16 height 6
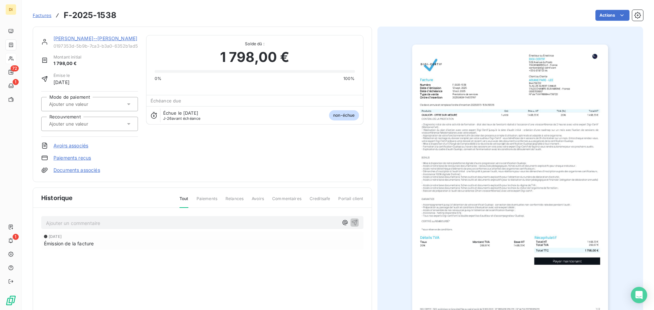
click at [73, 36] on link "ARIANE PARE--LEE" at bounding box center [95, 38] width 84 height 6
